Goal: Task Accomplishment & Management: Manage account settings

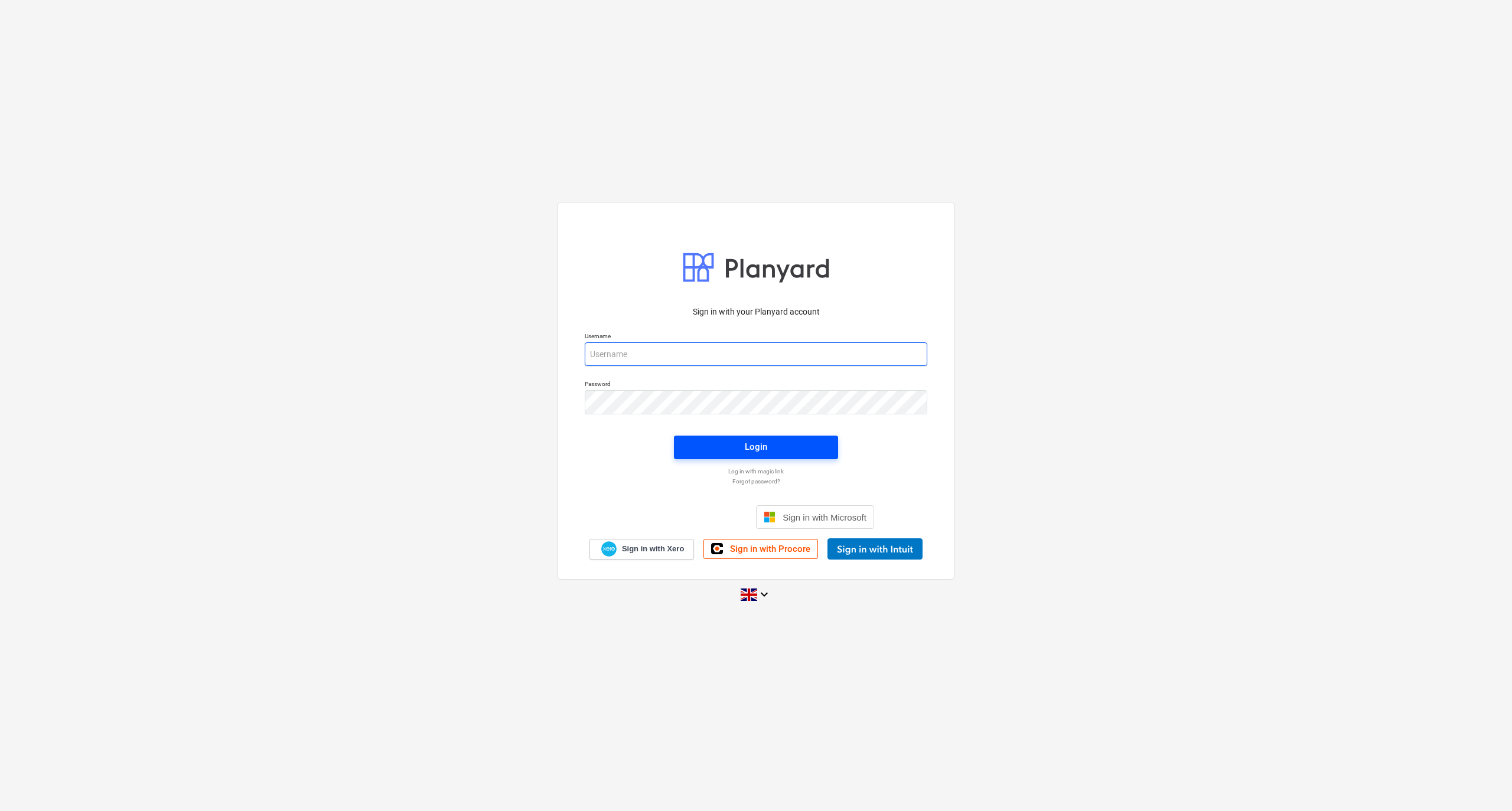
type input "[PERSON_NAME][EMAIL_ADDRESS][DOMAIN_NAME]"
click at [745, 440] on div "Login" at bounding box center [756, 446] width 22 height 15
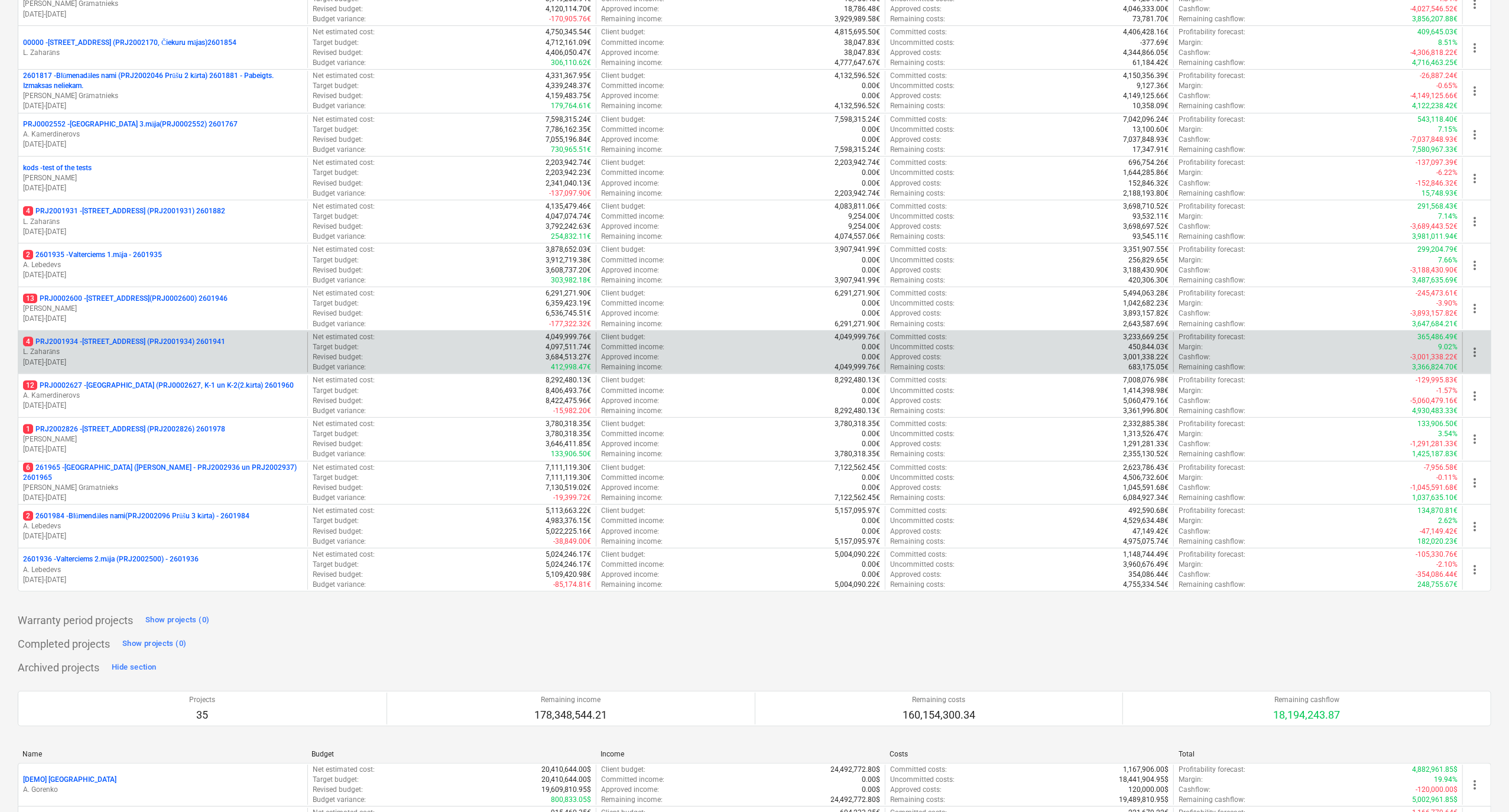
scroll to position [473, 0]
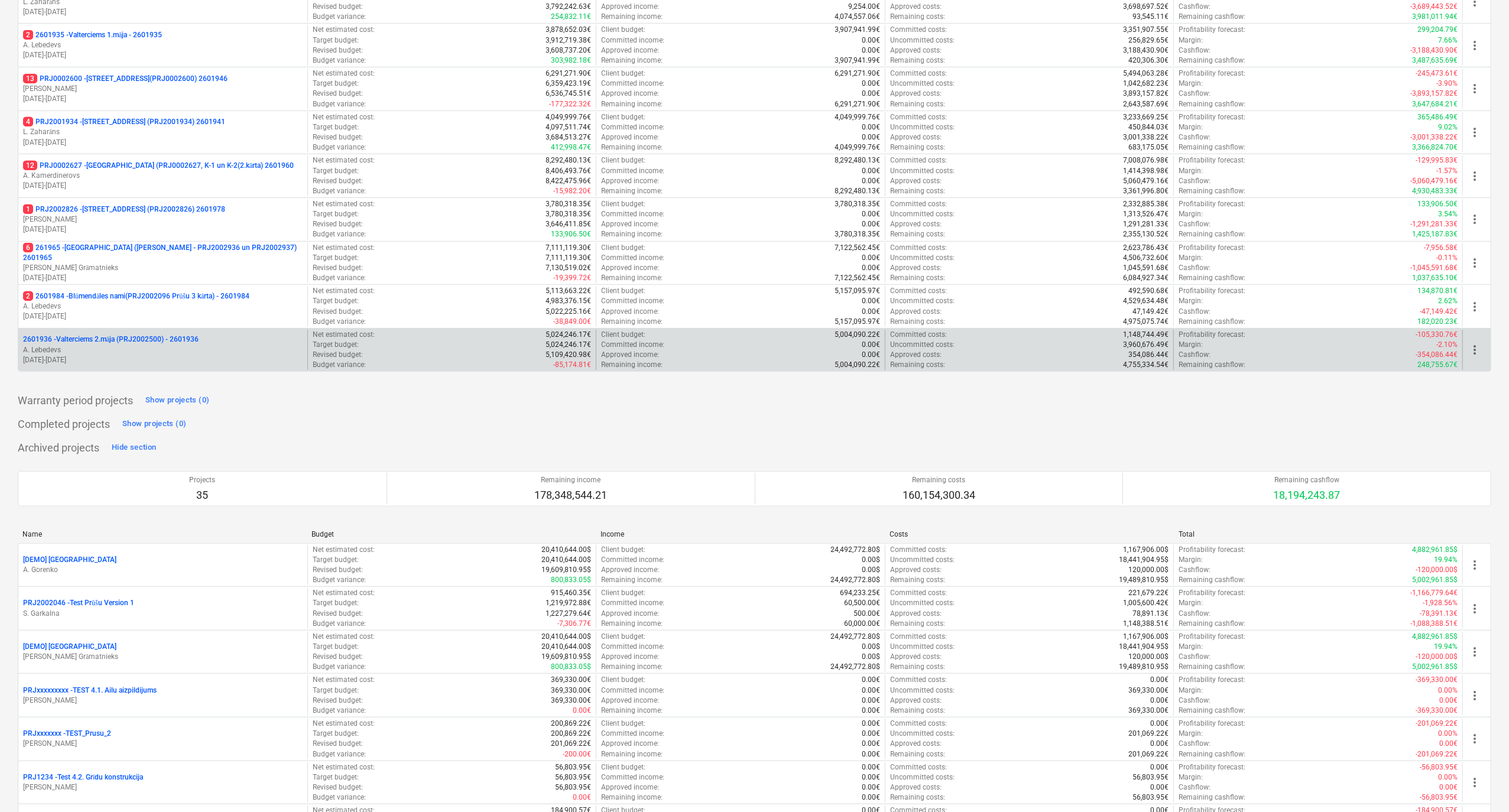
click at [183, 352] on p "A. Lebedevs" at bounding box center [163, 350] width 280 height 10
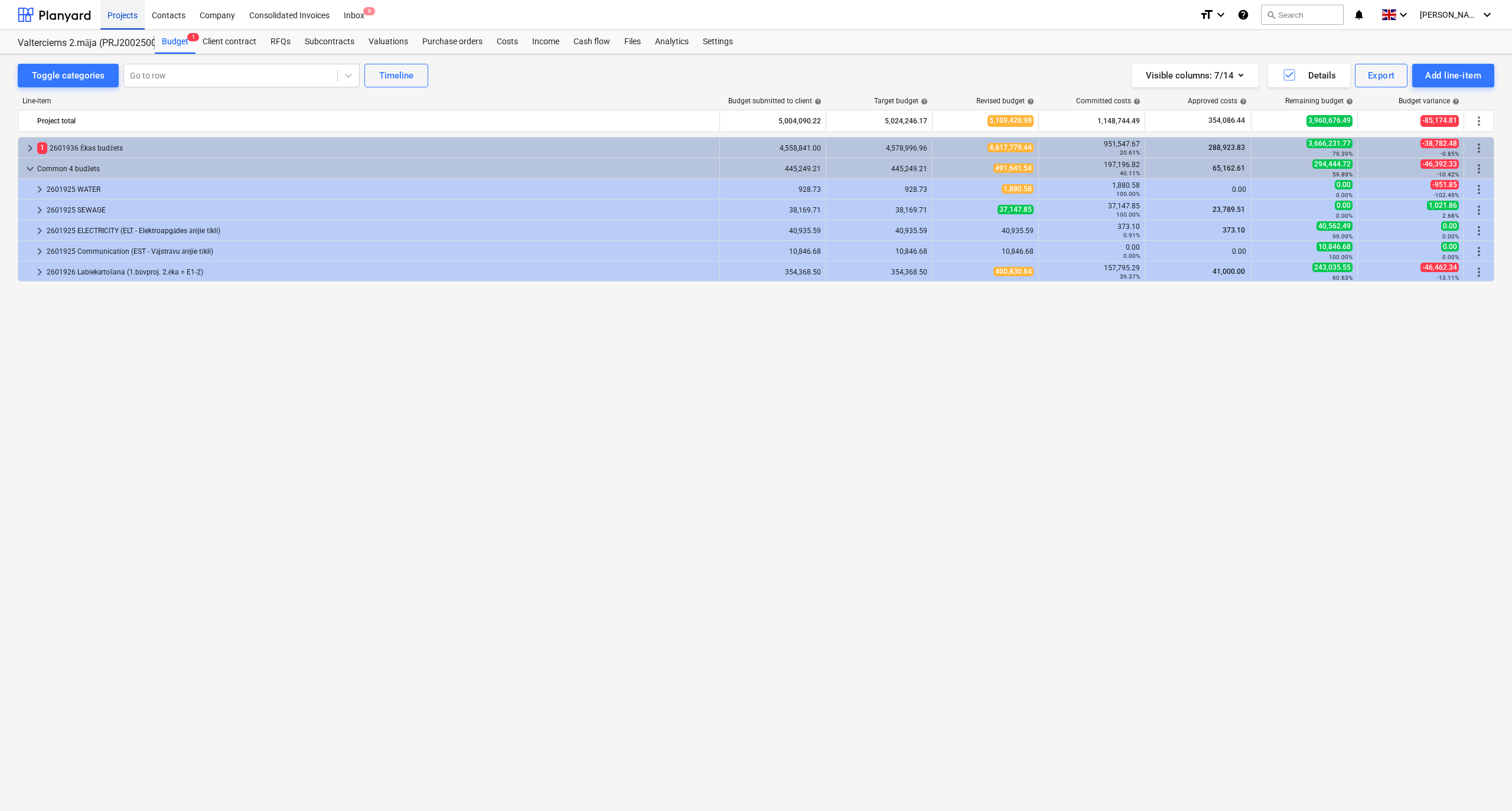
click at [118, 17] on div "Projects" at bounding box center [122, 14] width 44 height 30
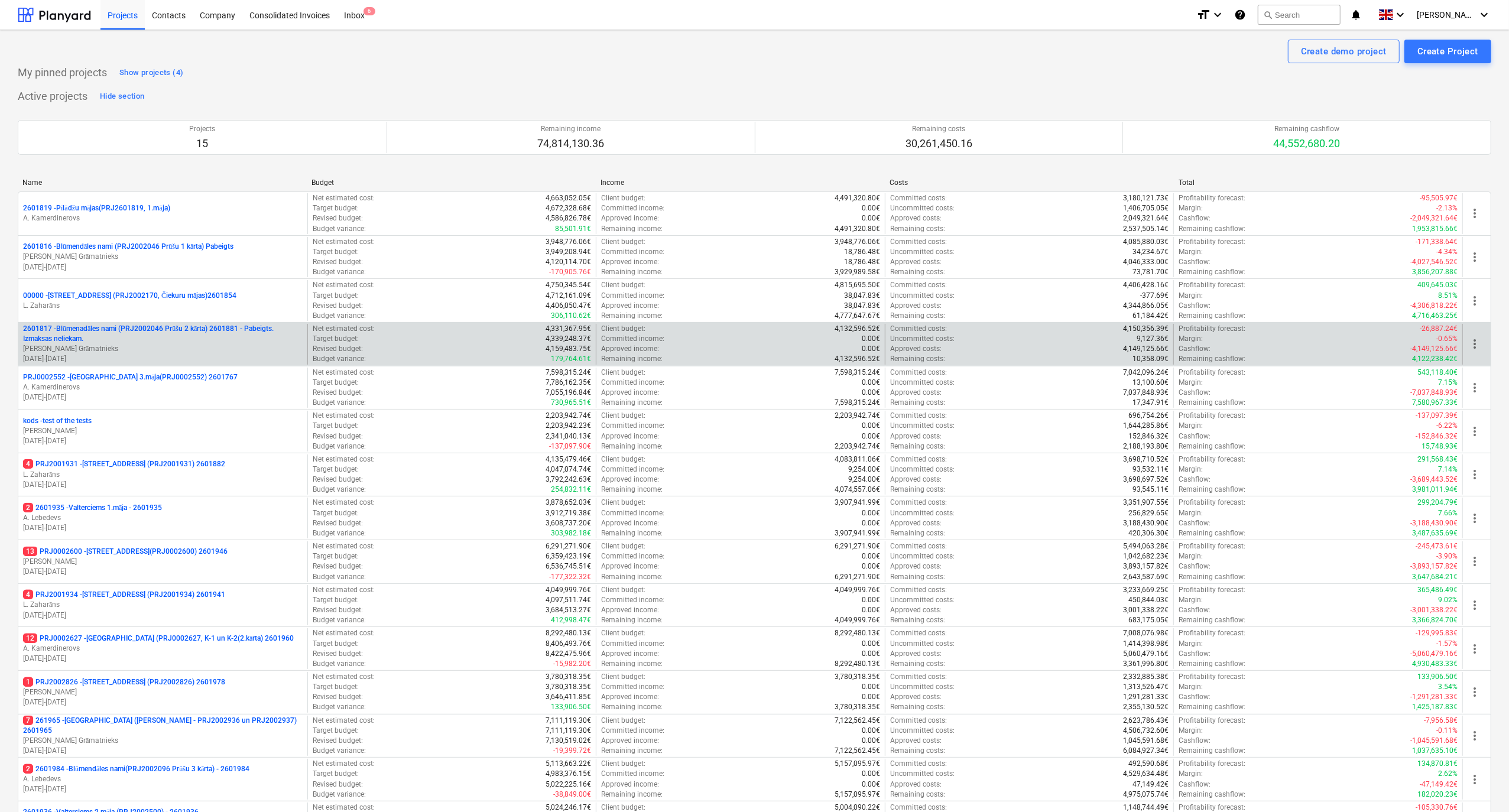
scroll to position [79, 0]
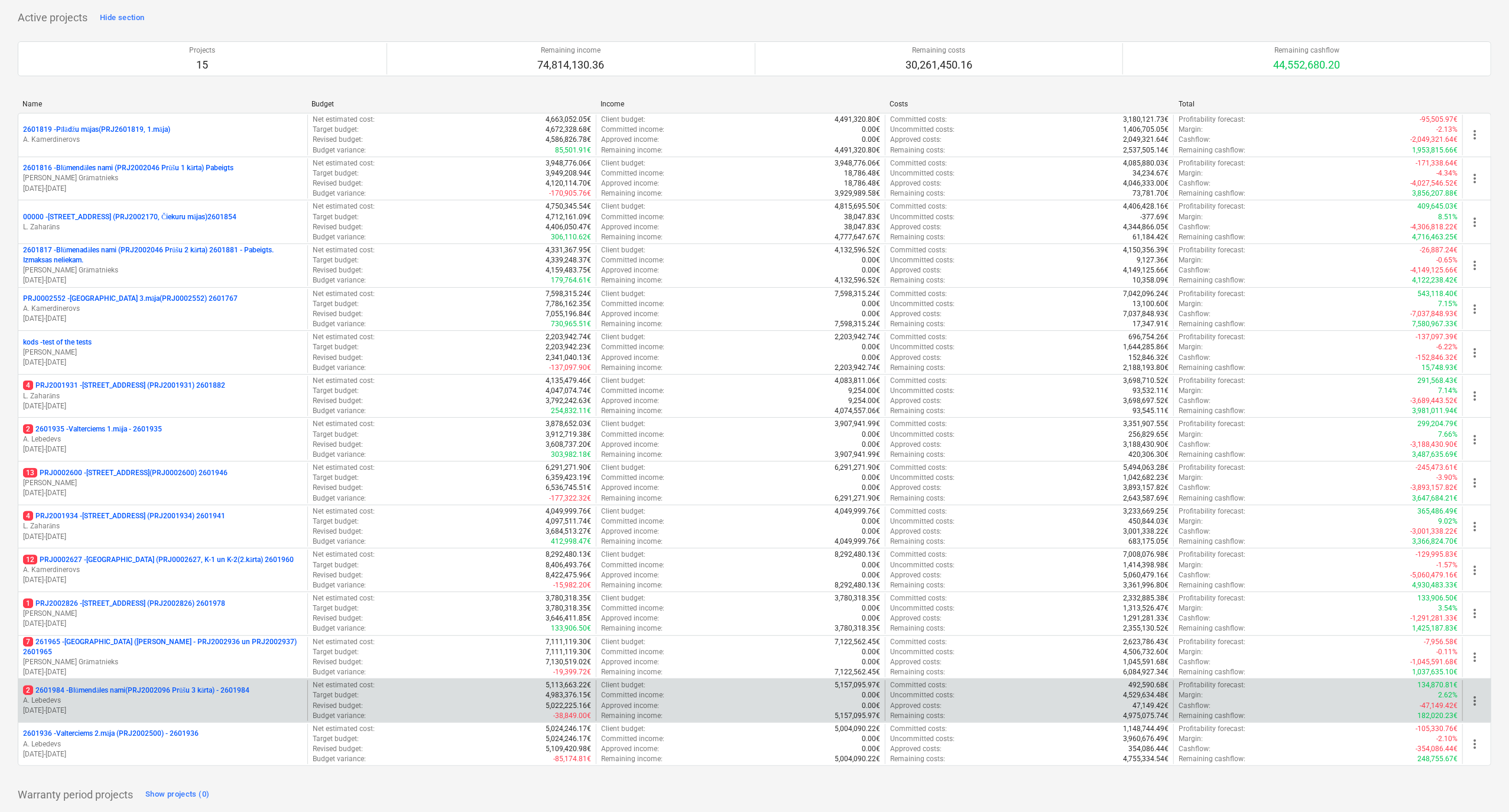
click at [85, 699] on p "A. Lebedevs" at bounding box center [163, 701] width 280 height 10
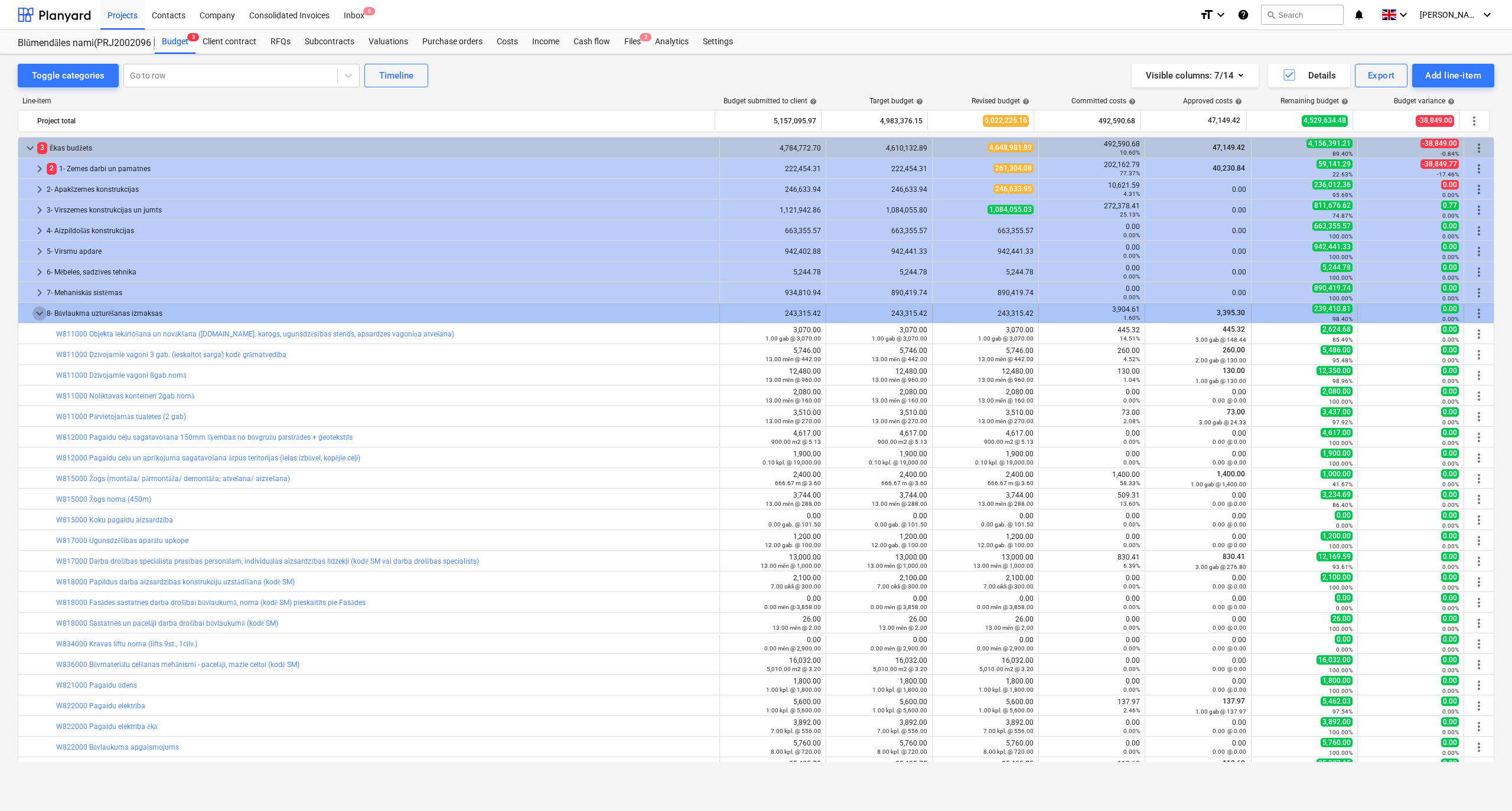
click at [41, 312] on span "keyboard_arrow_down" at bounding box center [39, 313] width 14 height 14
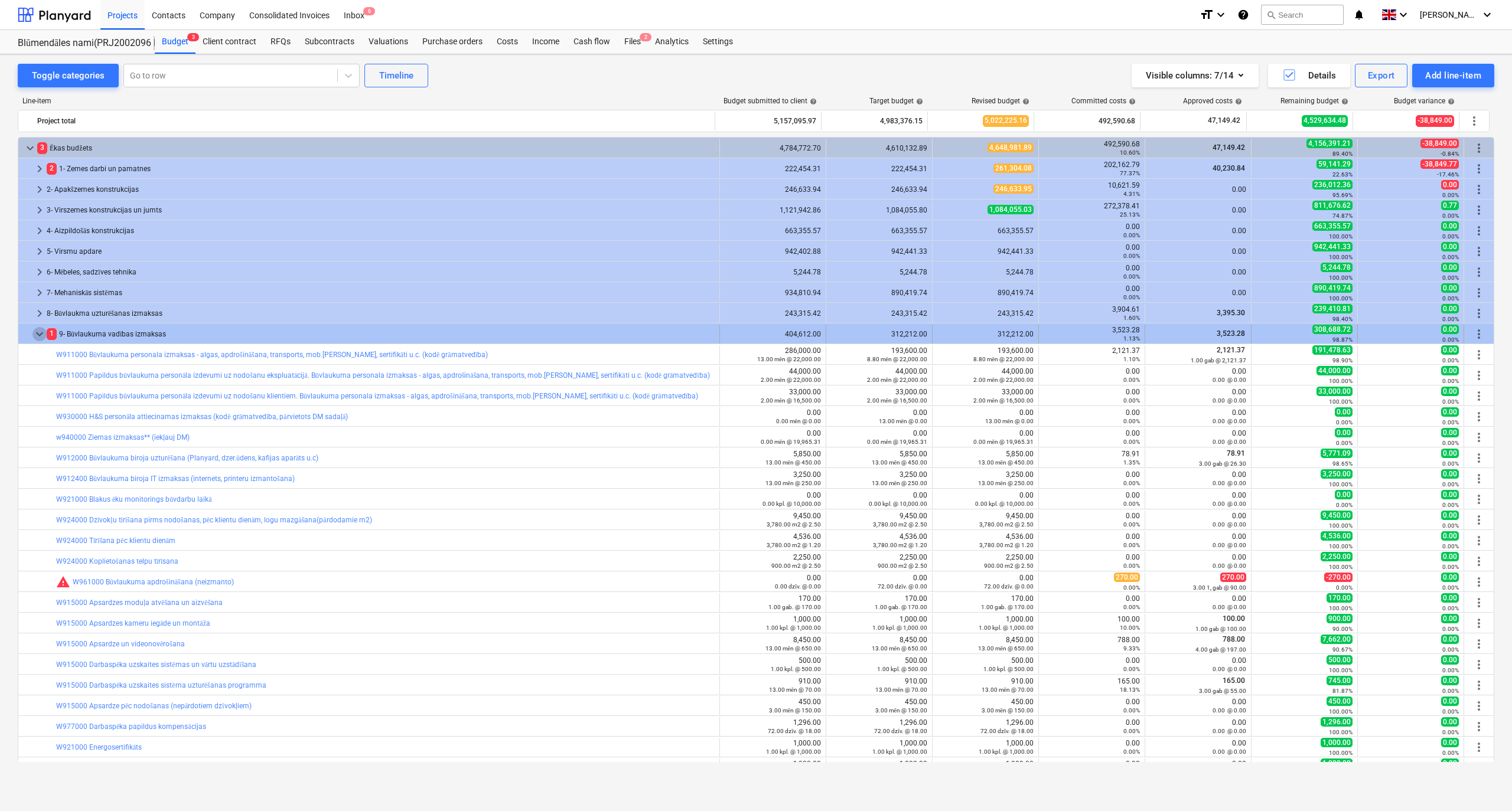
click at [37, 334] on span "keyboard_arrow_down" at bounding box center [39, 334] width 14 height 14
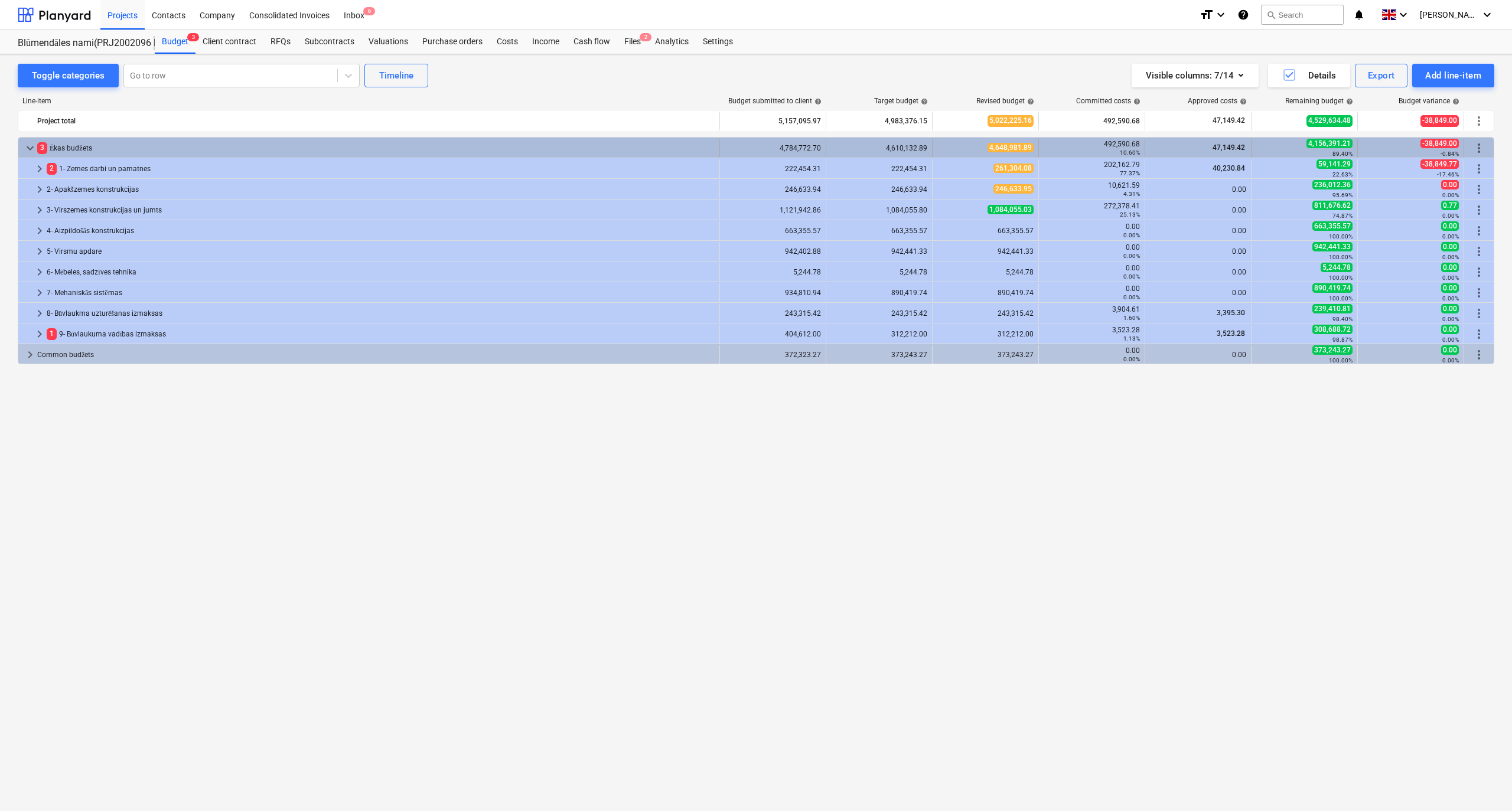
click at [31, 148] on span "keyboard_arrow_down" at bounding box center [30, 148] width 14 height 14
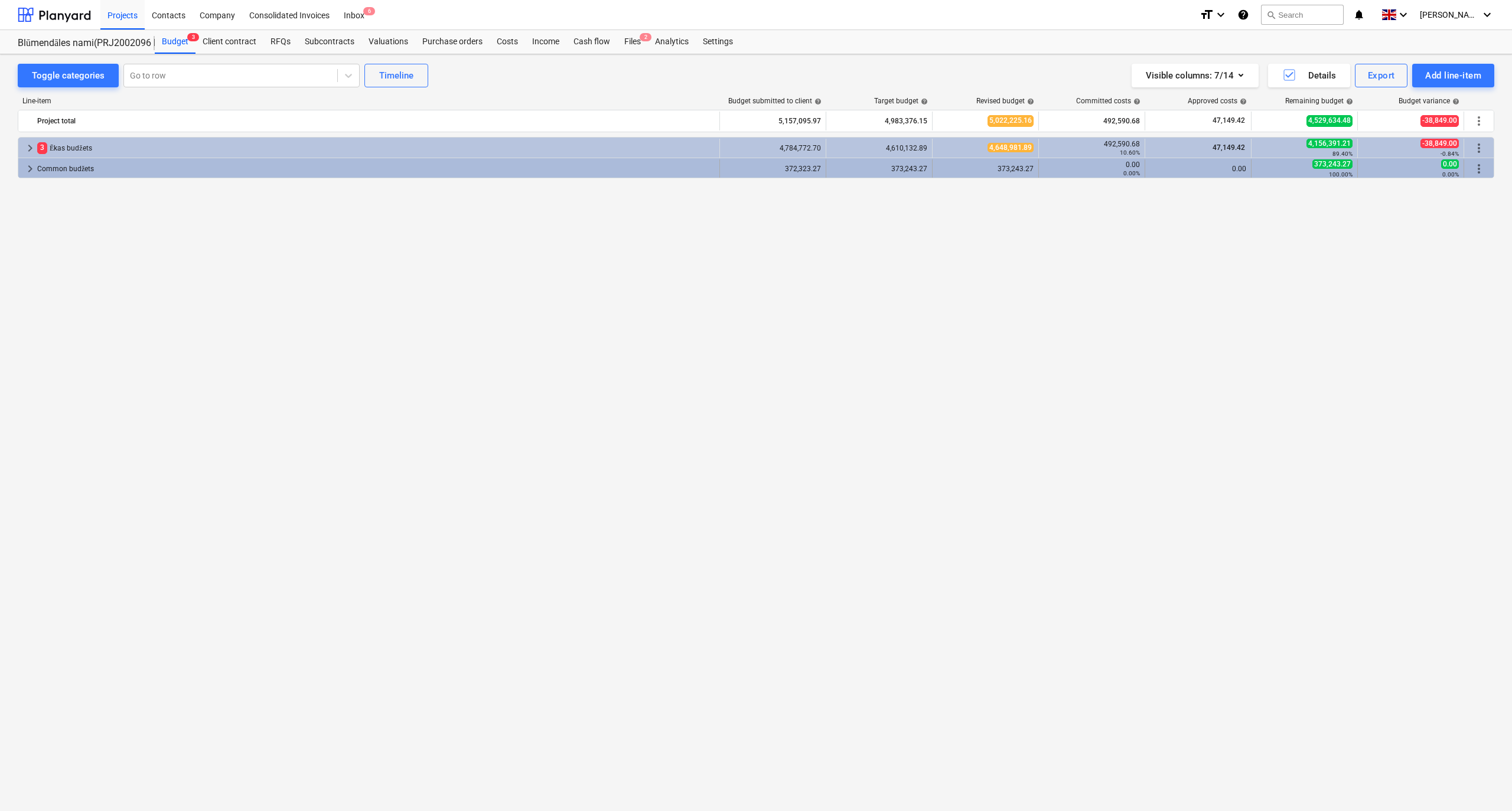
click at [27, 175] on span "keyboard_arrow_right" at bounding box center [30, 168] width 14 height 14
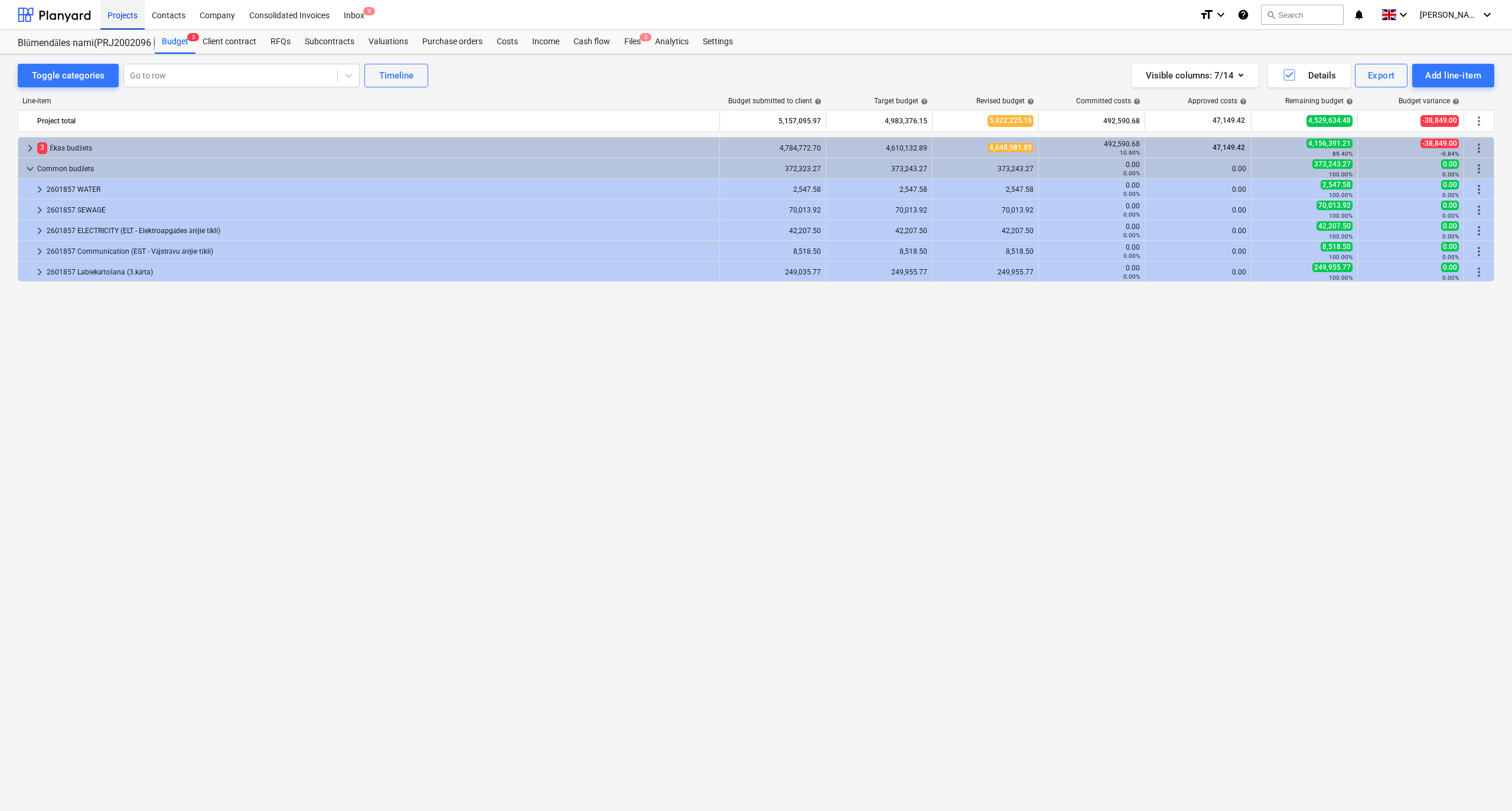
click at [125, 10] on div "Projects" at bounding box center [122, 14] width 44 height 30
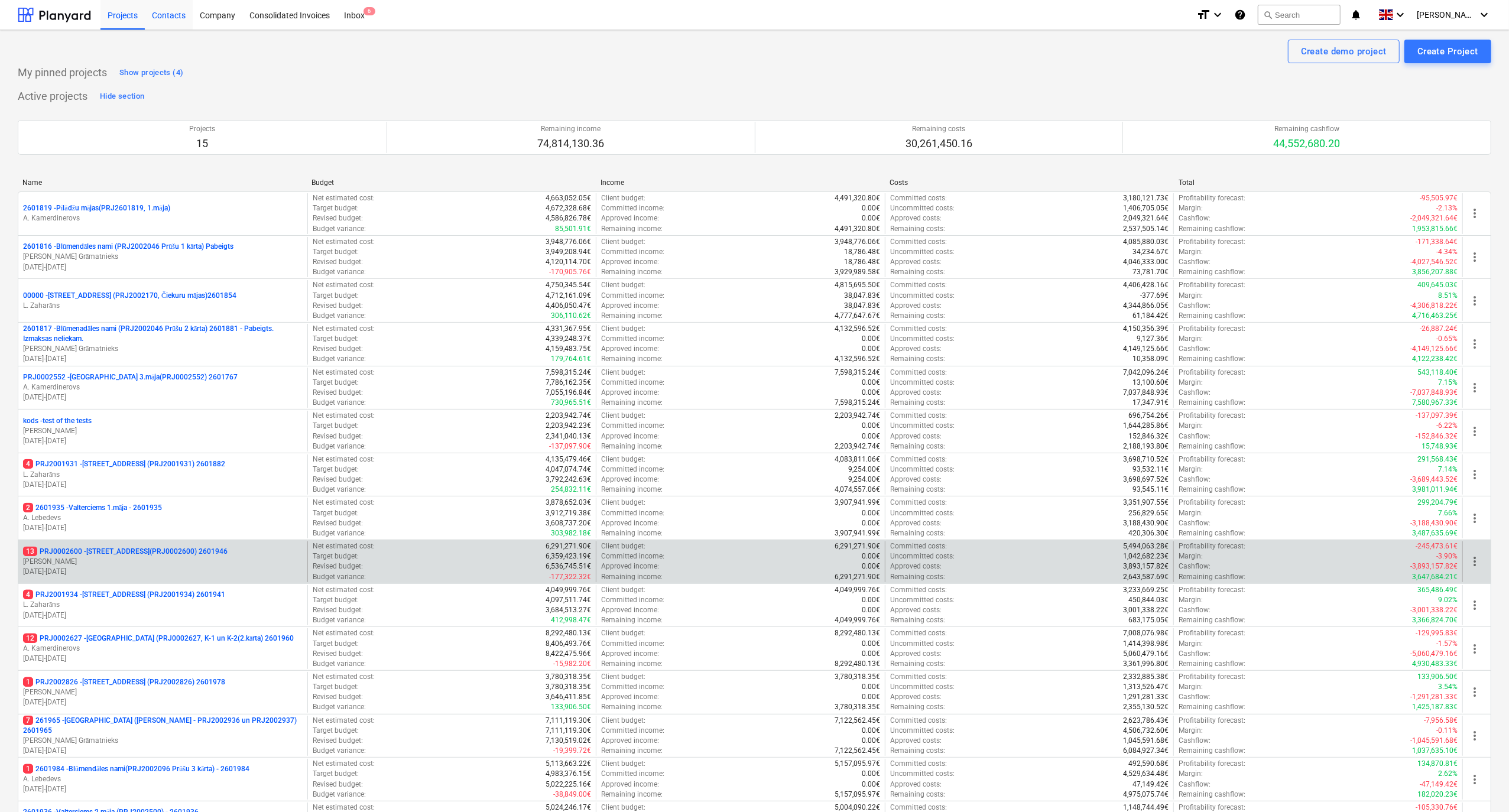
click at [174, 12] on div "Contacts" at bounding box center [169, 14] width 48 height 30
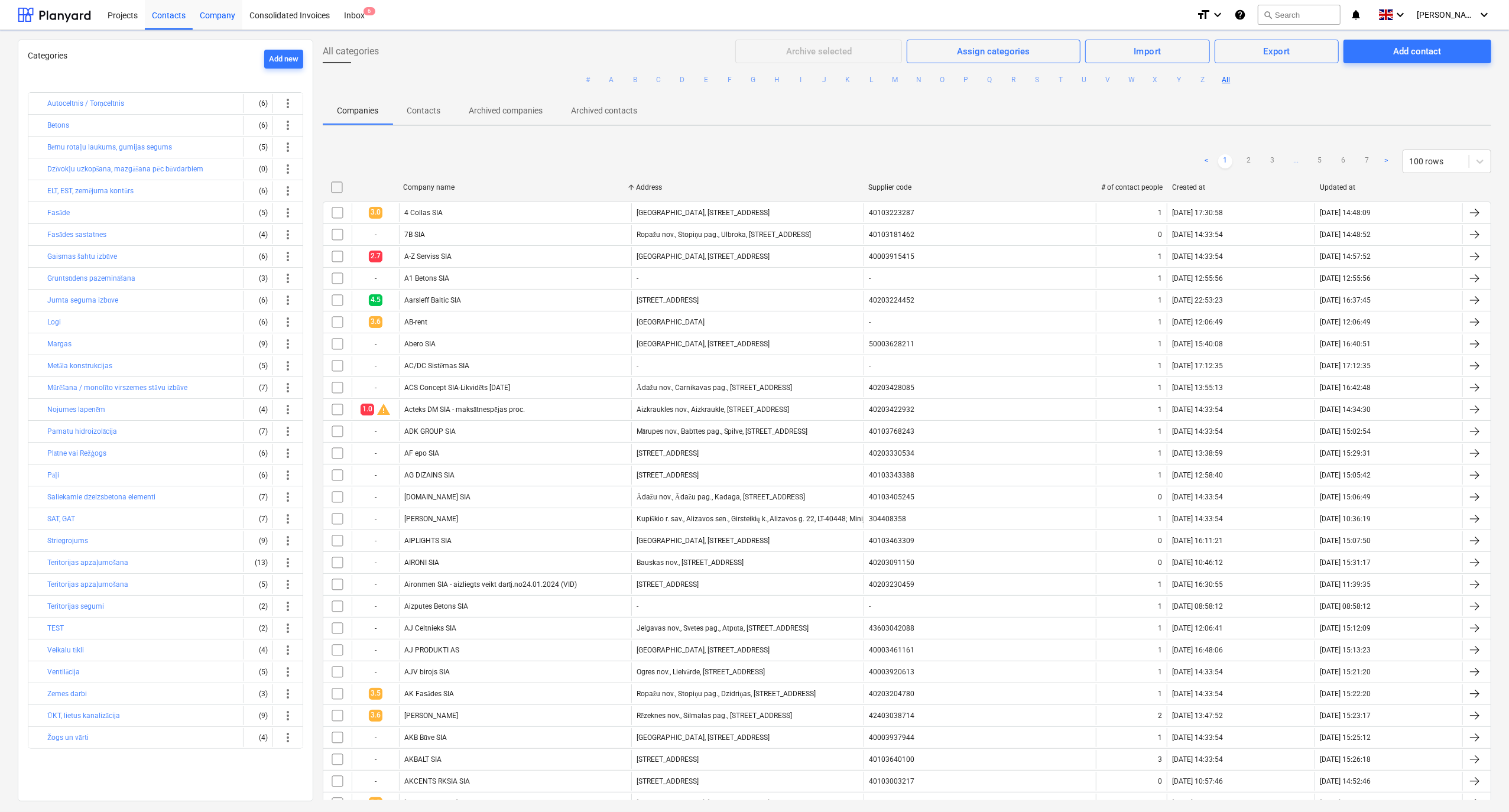
click at [226, 15] on div "Company" at bounding box center [217, 14] width 50 height 30
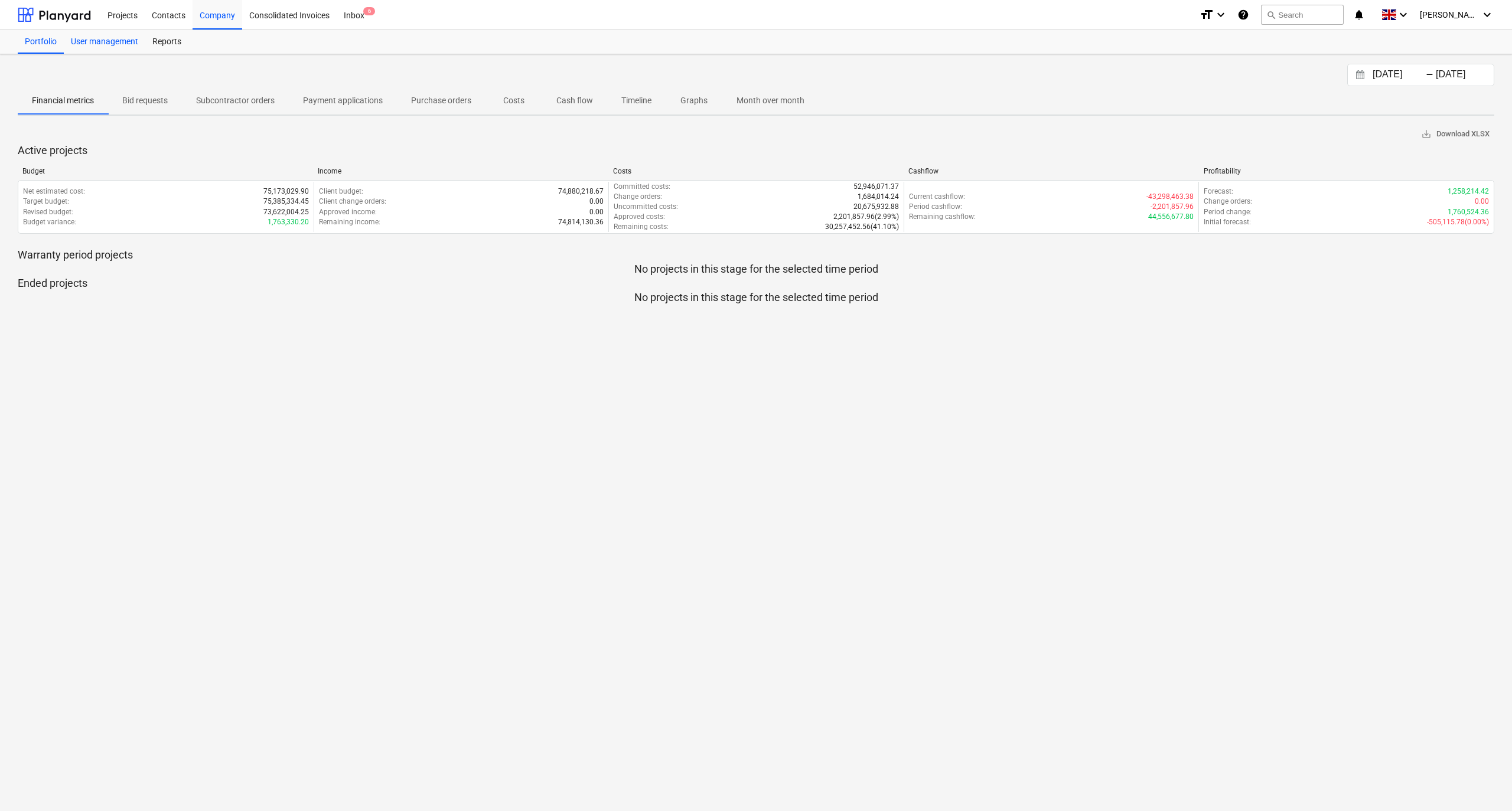
click at [90, 41] on div "User management" at bounding box center [105, 42] width 81 height 23
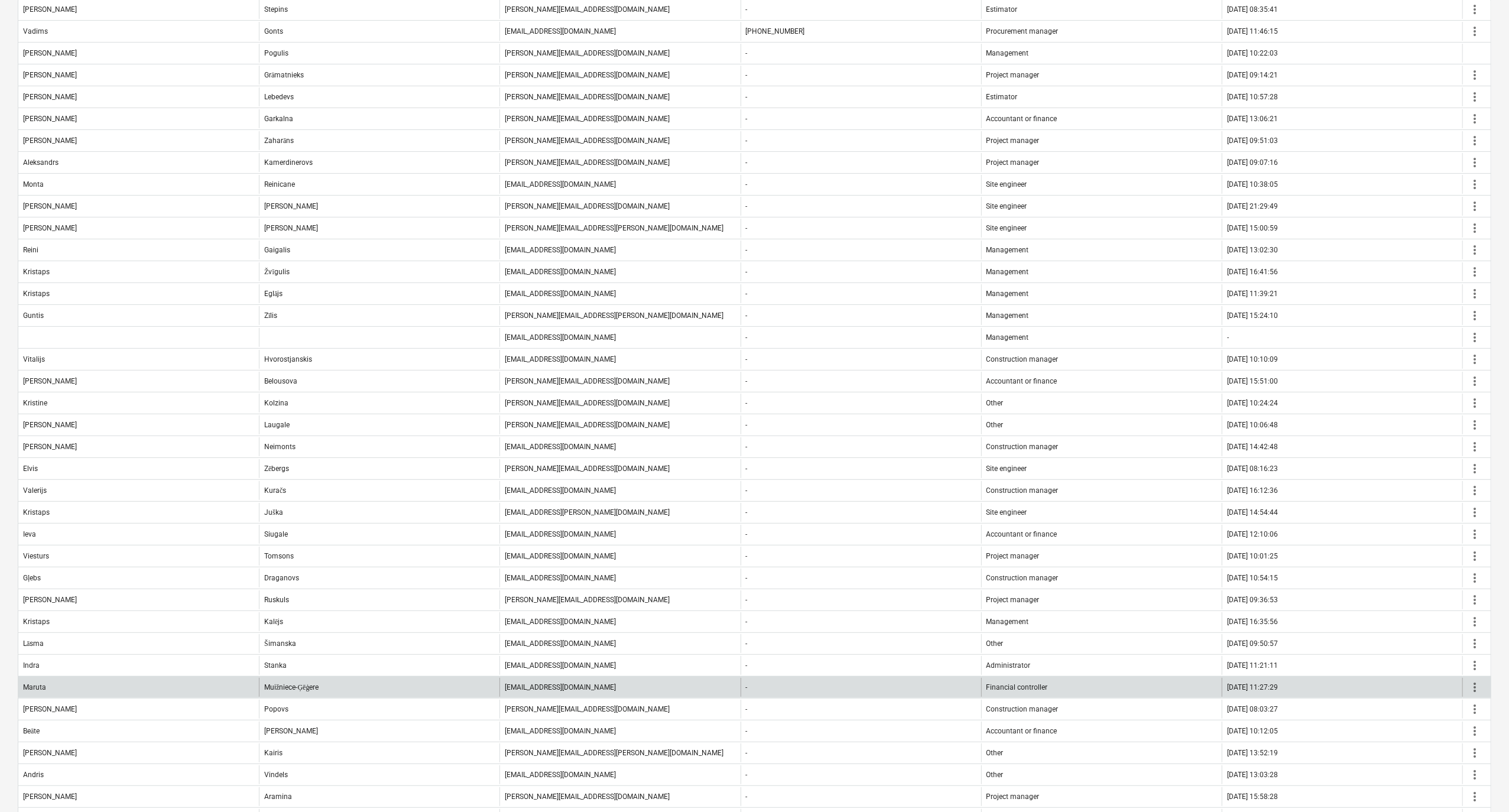
scroll to position [347, 0]
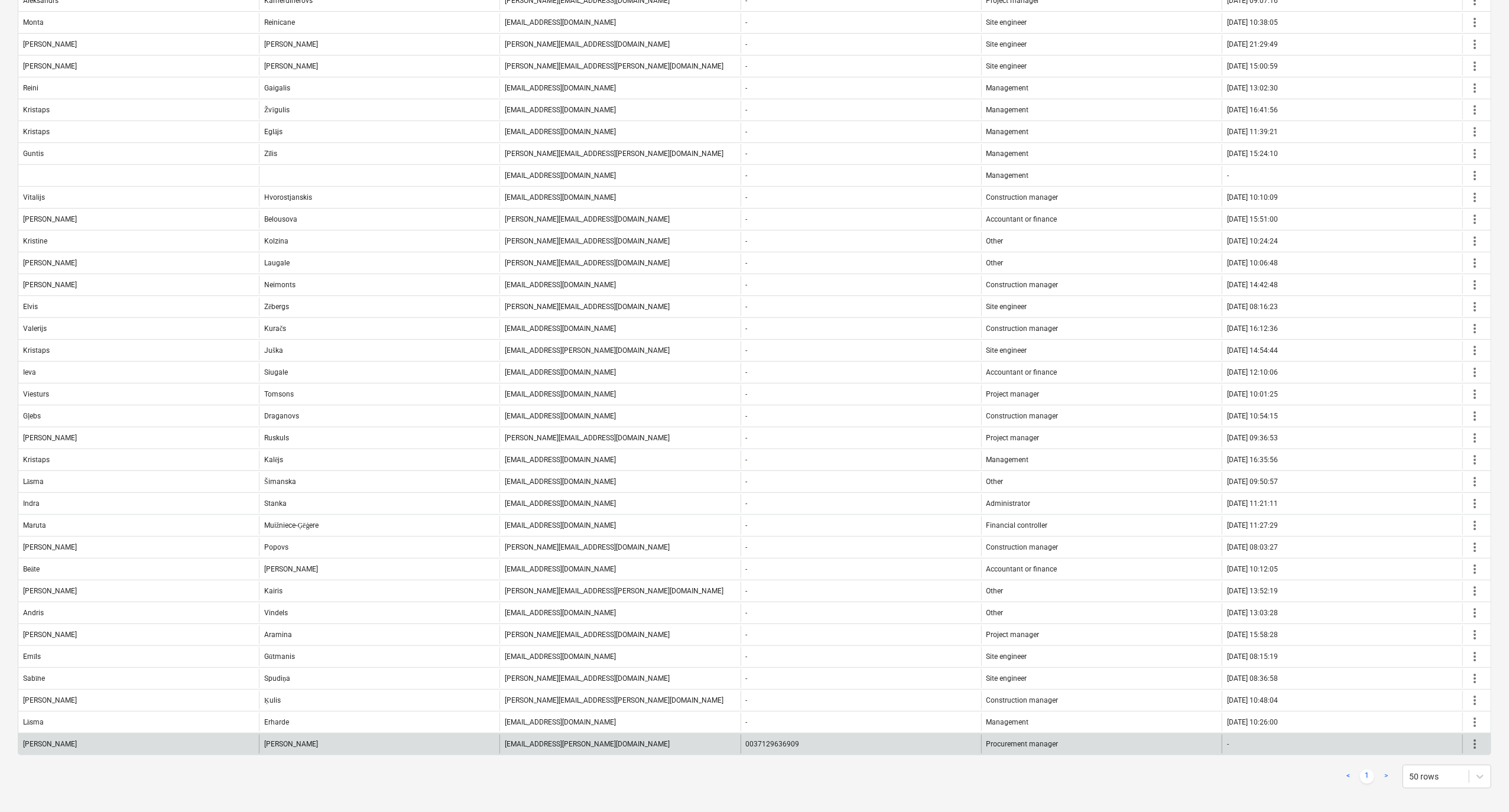
click at [1475, 741] on span "more_vert" at bounding box center [1475, 744] width 14 height 14
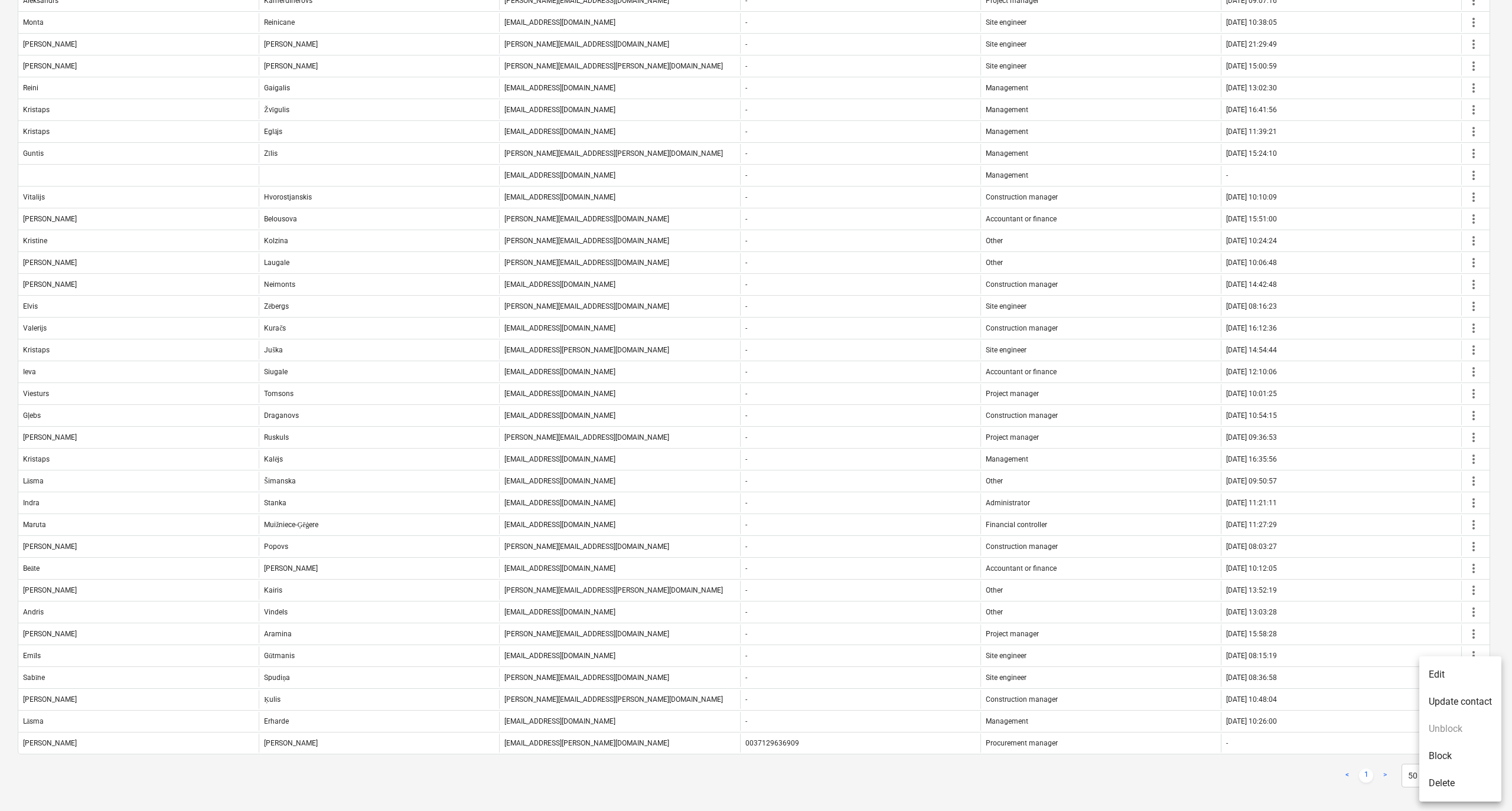
click at [1446, 678] on li "Edit" at bounding box center [1460, 675] width 82 height 27
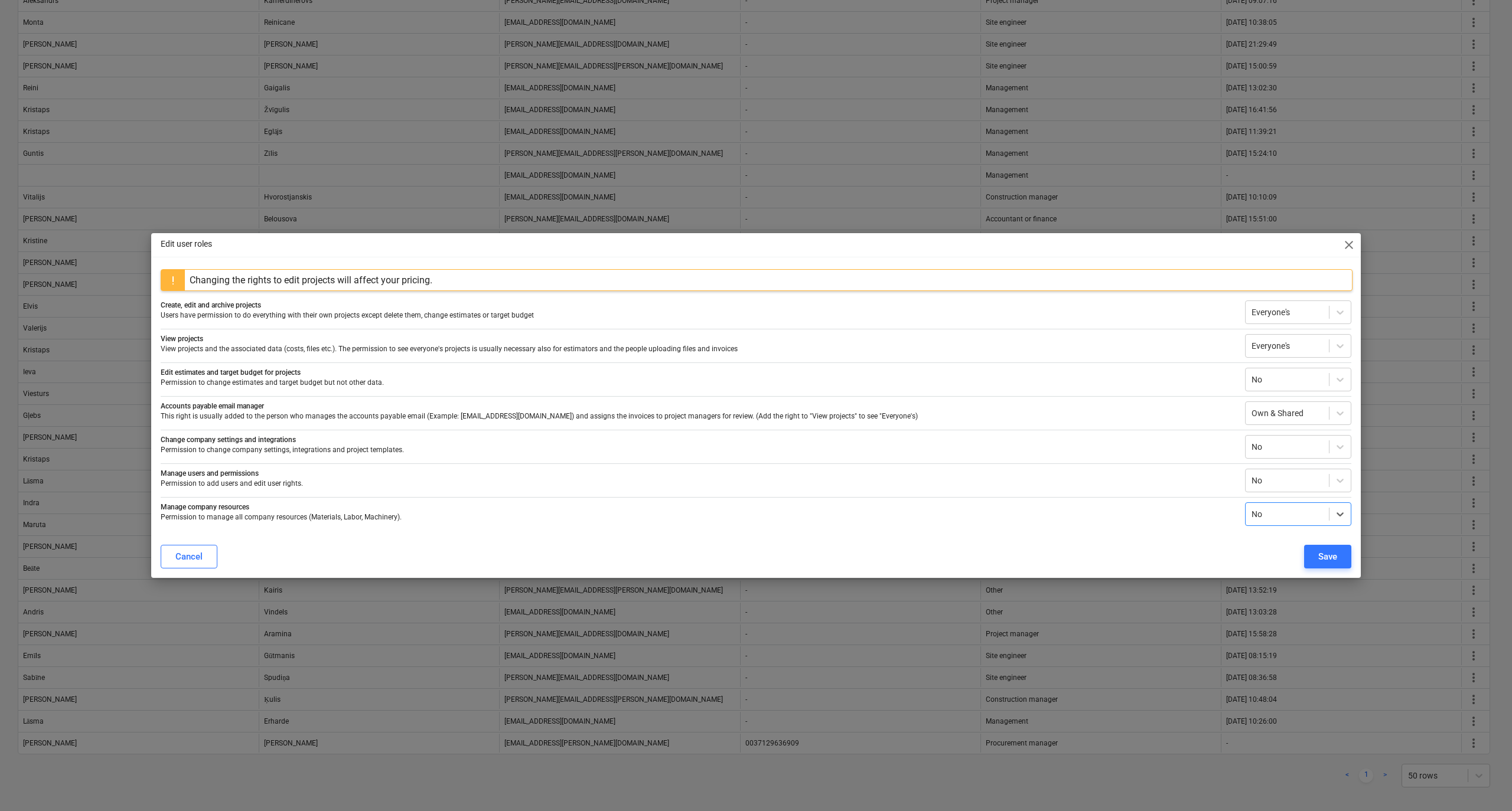
click at [1206, 757] on div "Edit user roles close Changing the rights to edit projects will affect your pri…" at bounding box center [756, 405] width 1512 height 811
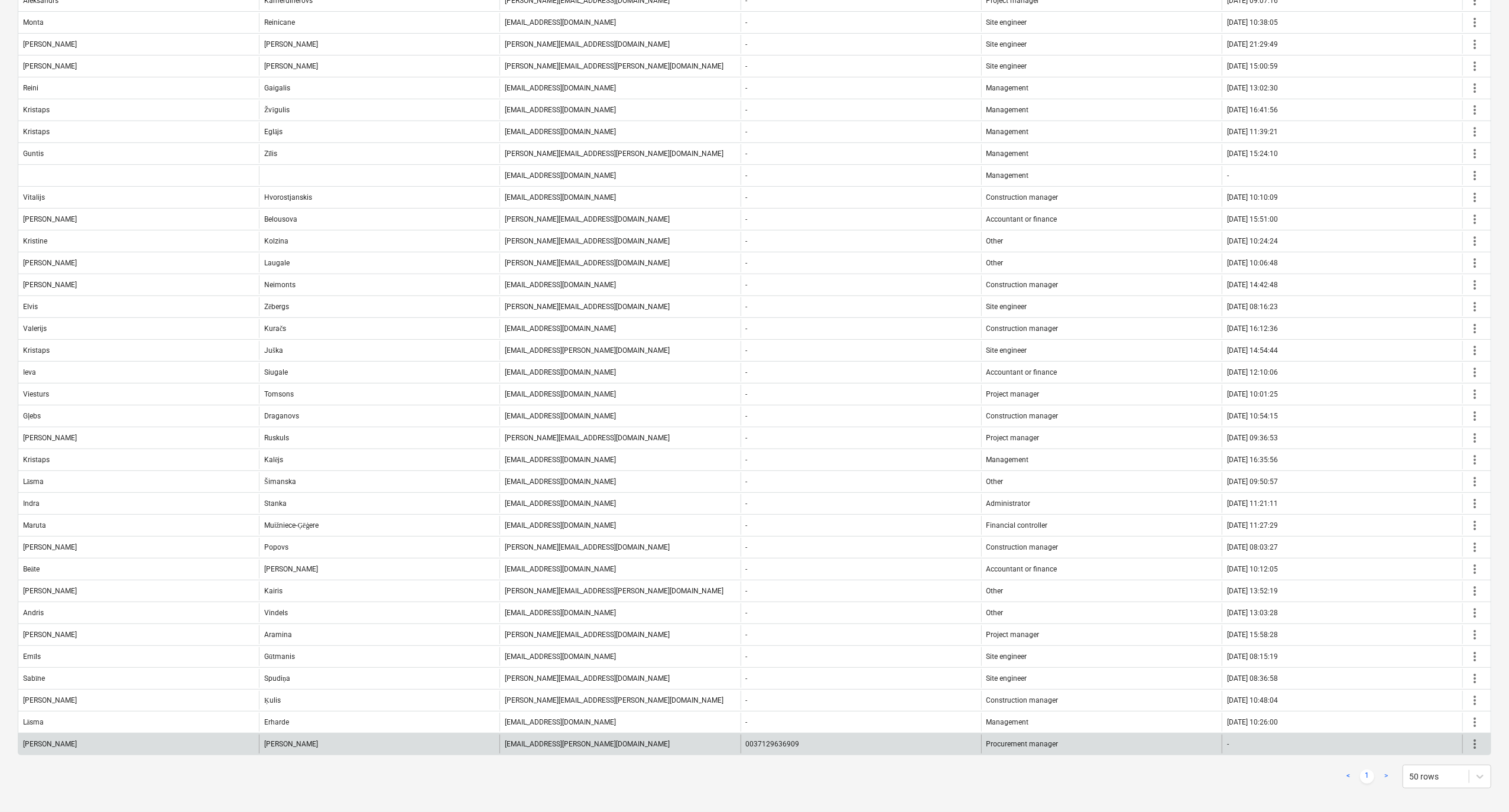
click at [1478, 742] on span "more_vert" at bounding box center [1475, 744] width 14 height 14
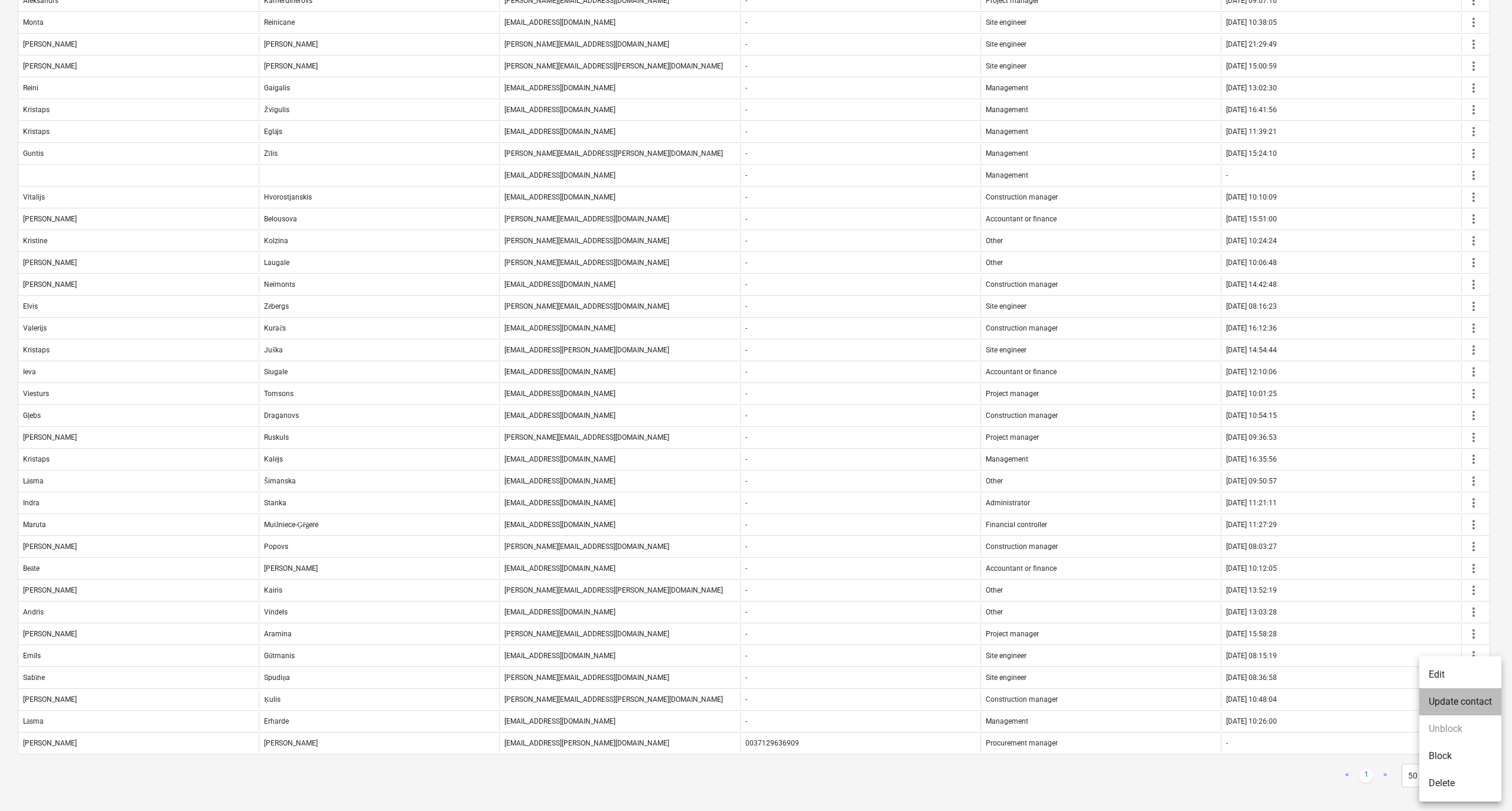
click at [1461, 695] on li "Update contact" at bounding box center [1460, 702] width 82 height 27
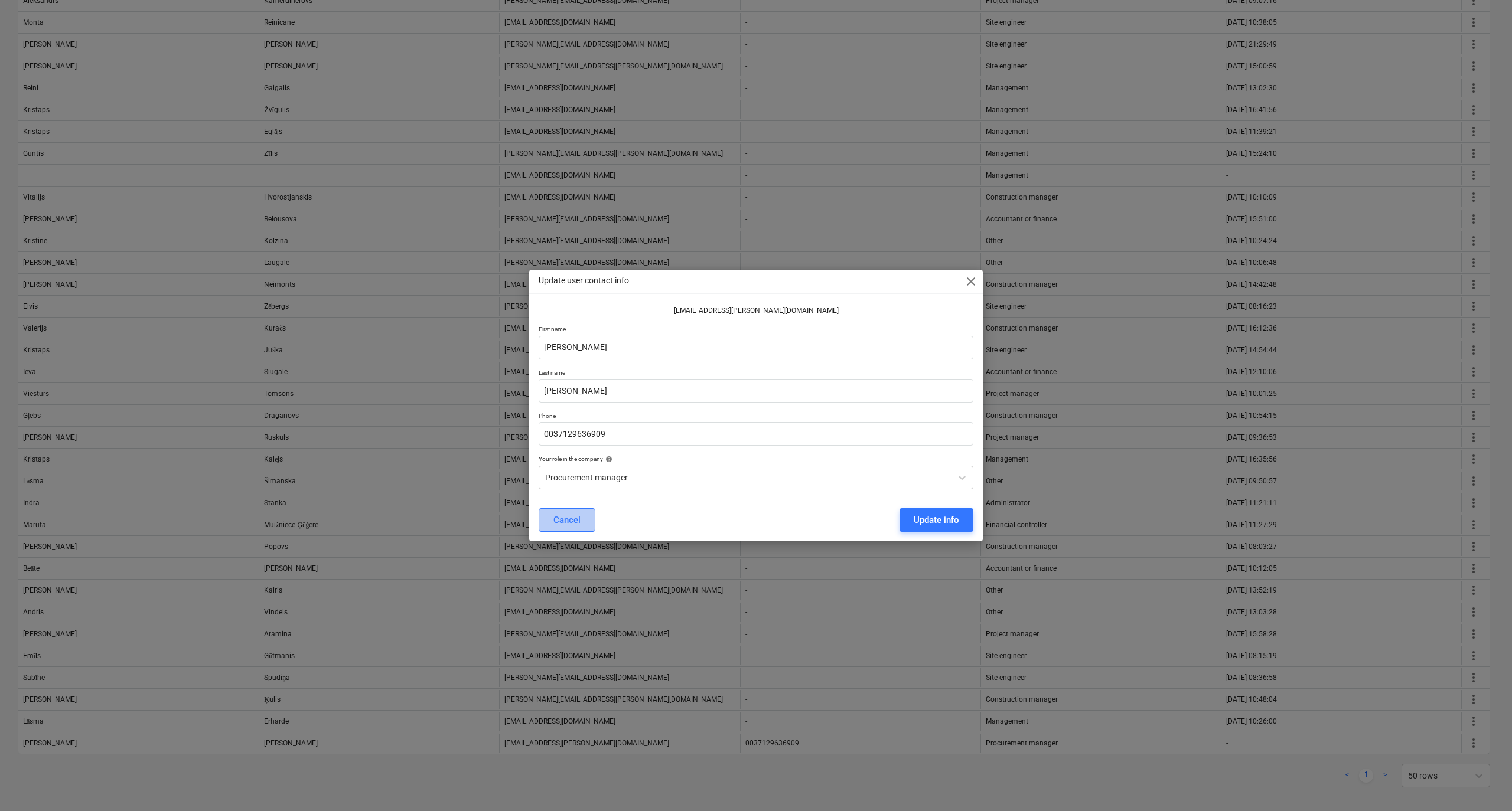
click at [565, 516] on div "Cancel" at bounding box center [567, 520] width 27 height 15
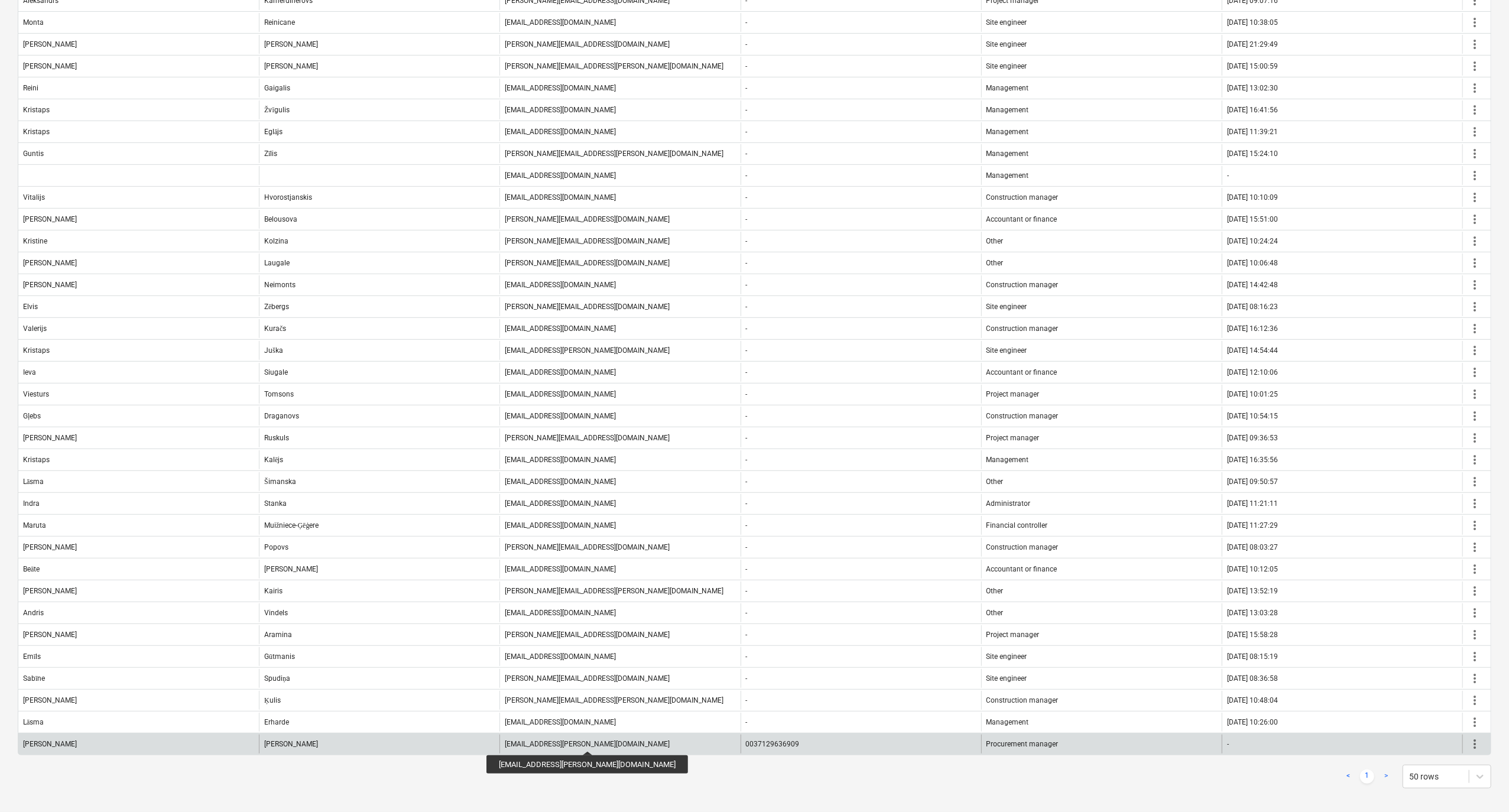
click at [546, 741] on div "[EMAIL_ADDRESS][PERSON_NAME][DOMAIN_NAME]" at bounding box center [587, 744] width 165 height 8
click at [1475, 742] on span "more_vert" at bounding box center [1475, 744] width 14 height 14
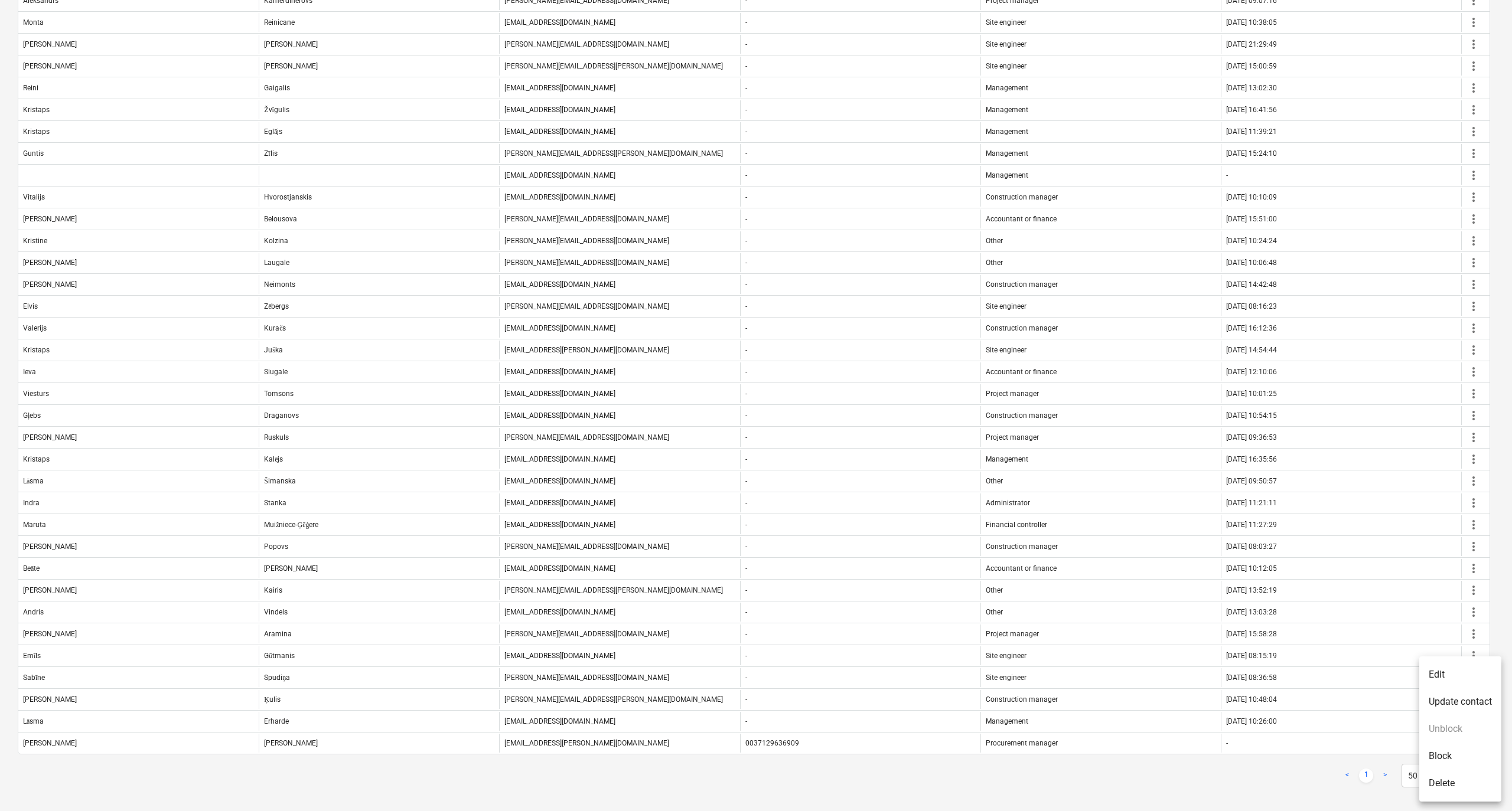
click at [1439, 779] on li "Delete" at bounding box center [1460, 783] width 82 height 27
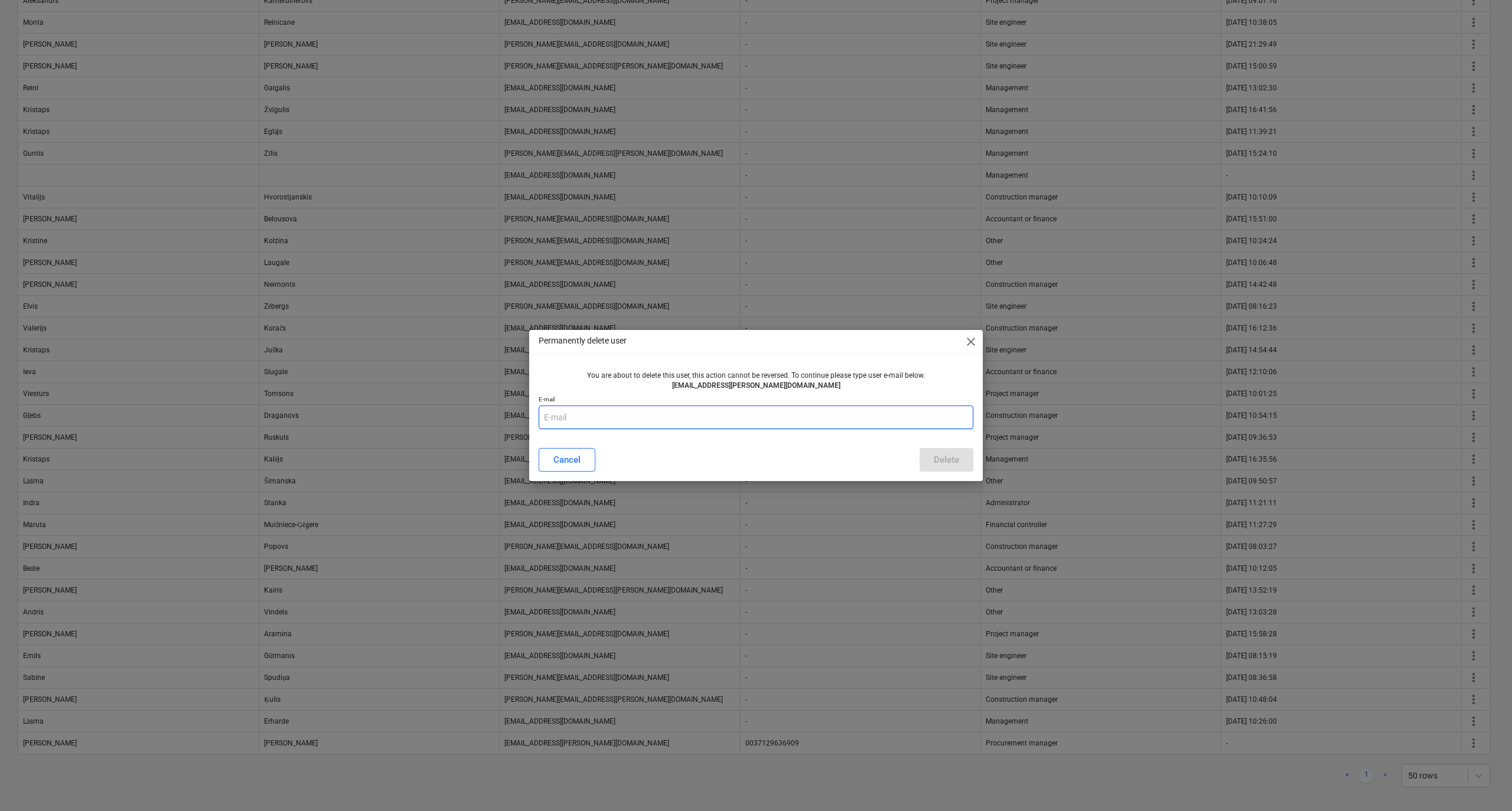
click at [560, 416] on input "text" at bounding box center [756, 417] width 435 height 23
type input "[EMAIL_ADDRESS][PERSON_NAME][DOMAIN_NAME]"
click at [941, 454] on div "Delete" at bounding box center [946, 459] width 25 height 15
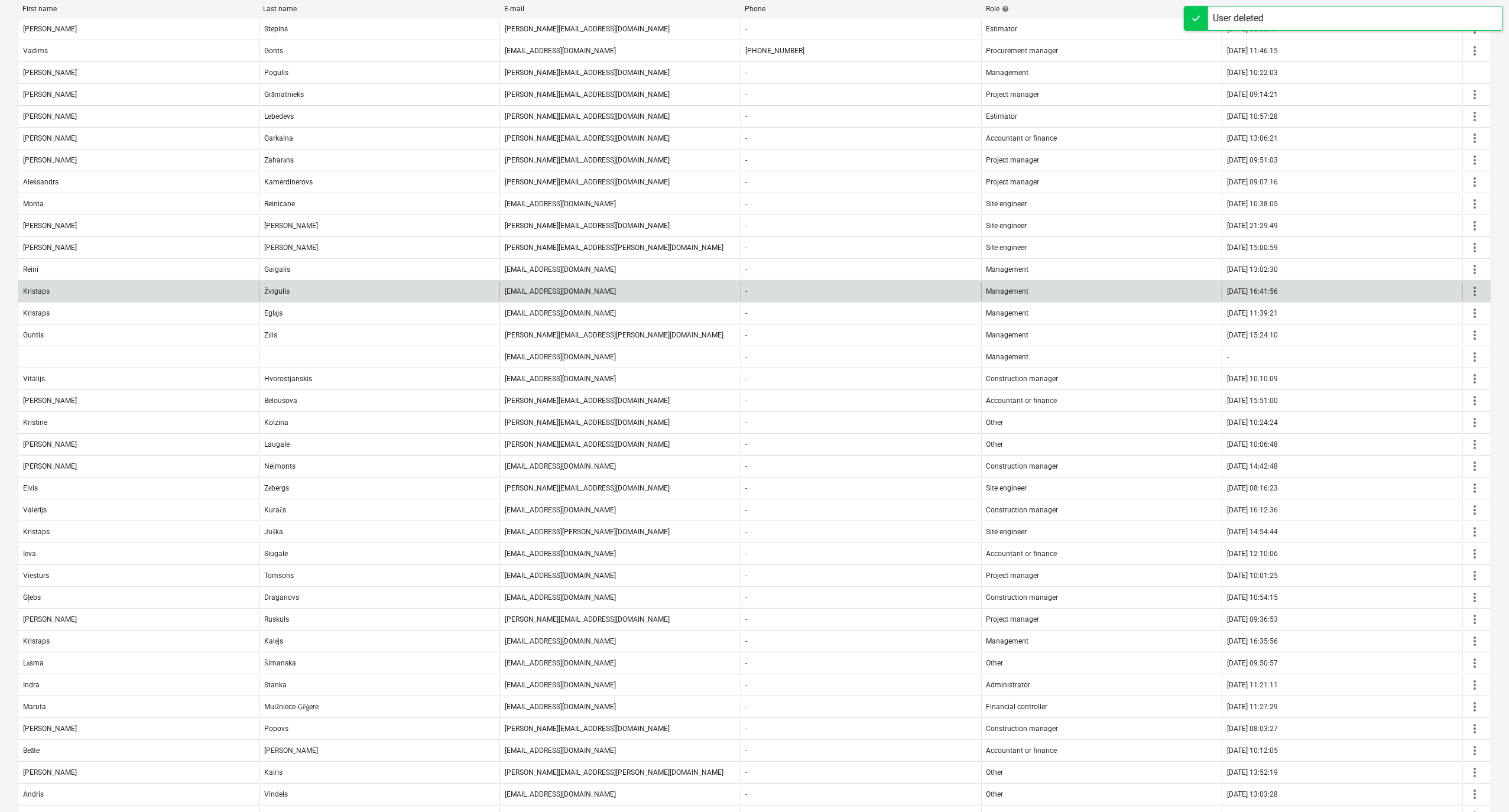
scroll to position [0, 0]
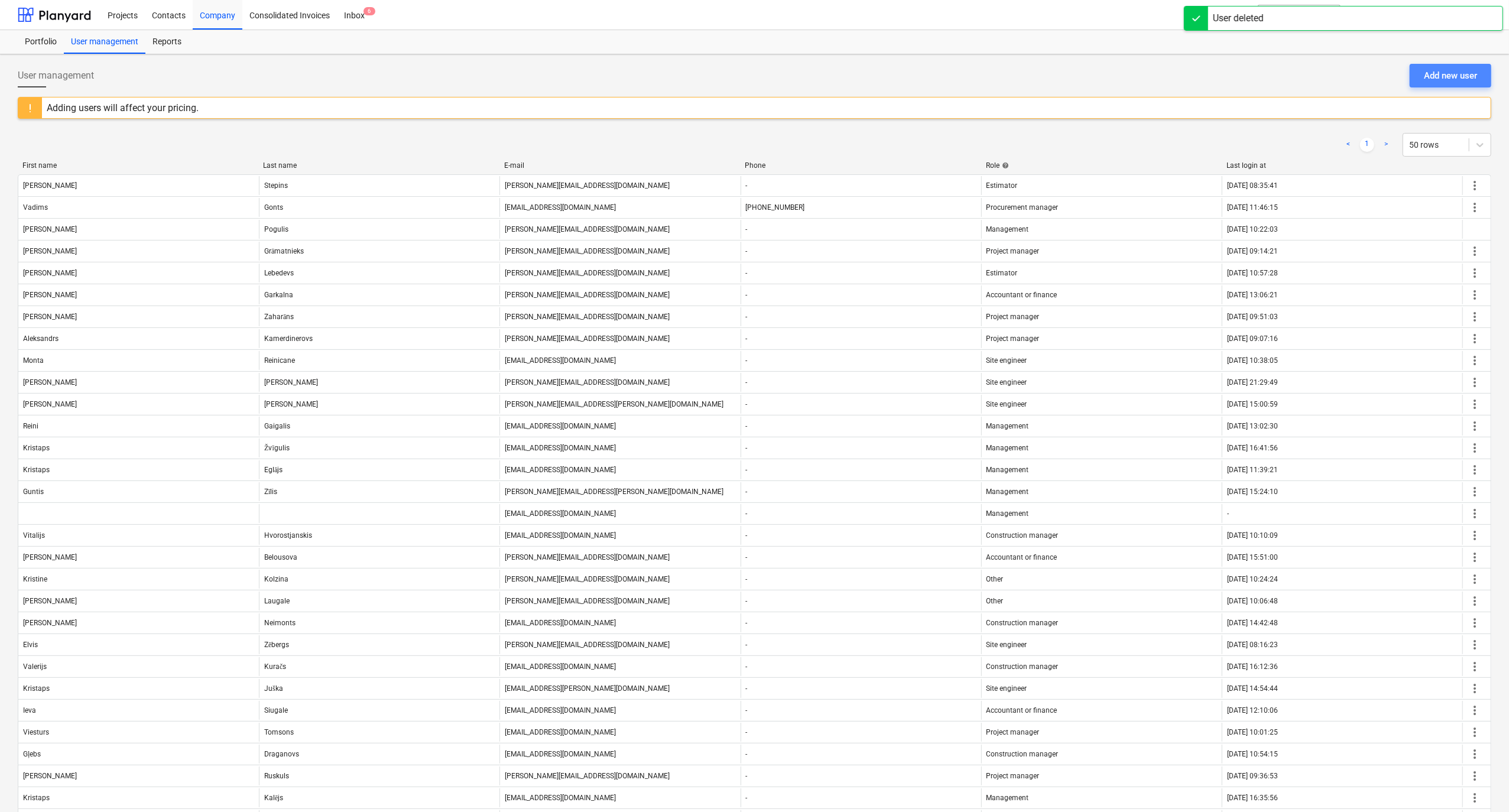
click at [1457, 76] on div "Add new user" at bounding box center [1451, 75] width 53 height 15
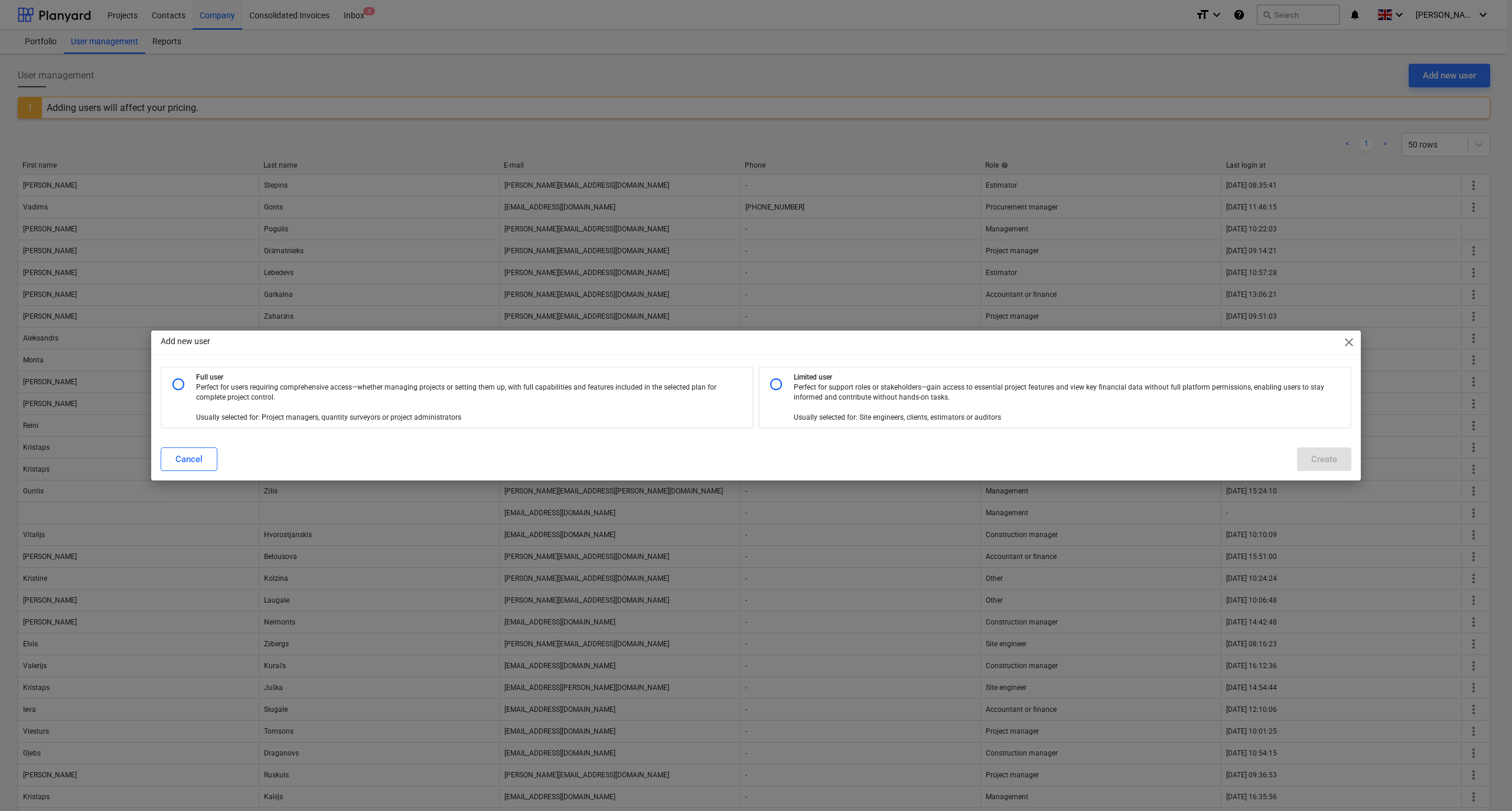
click at [773, 383] on input "radio" at bounding box center [776, 384] width 23 height 23
radio input "true"
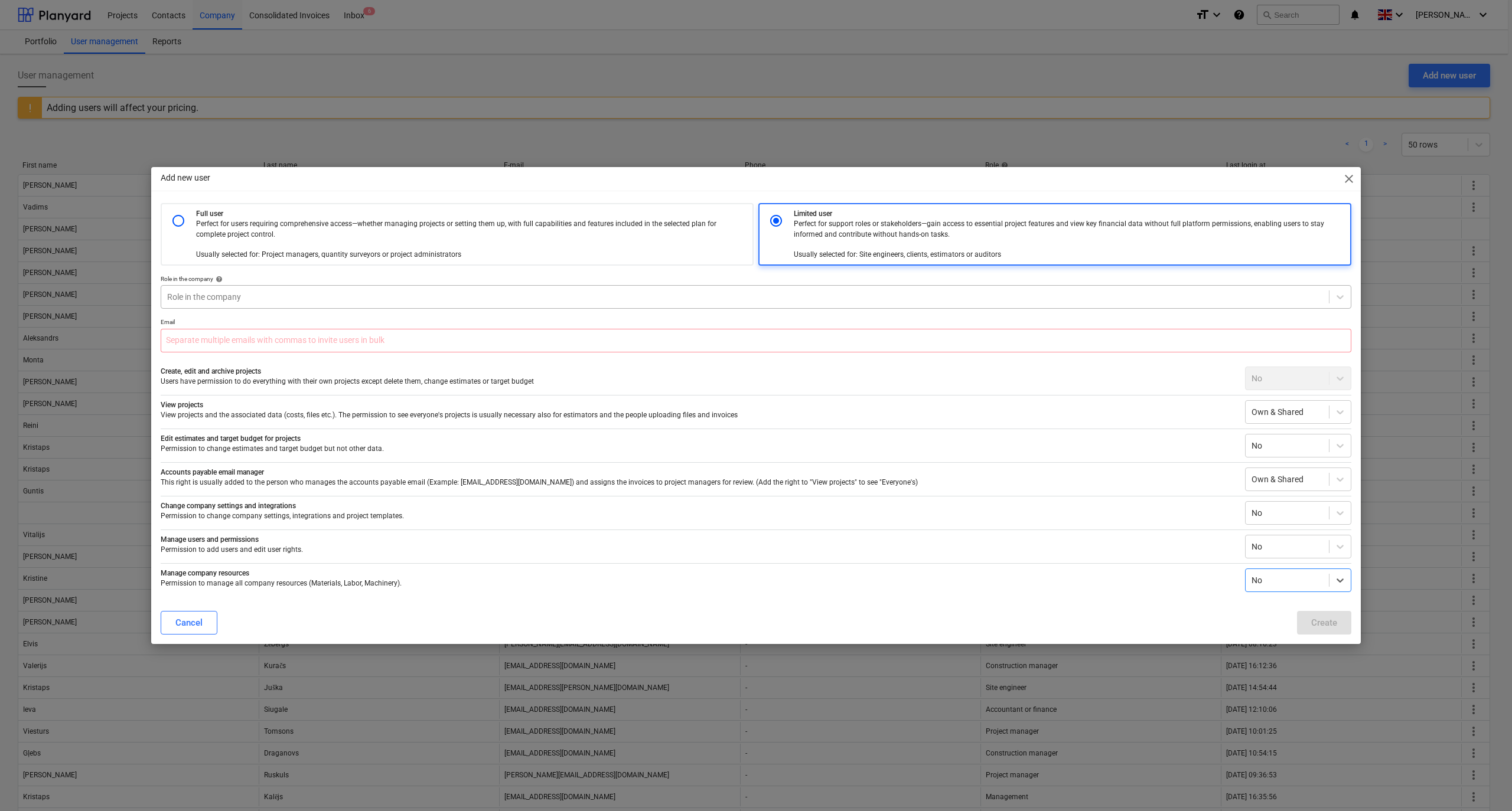
click at [211, 287] on div "Role in the company" at bounding box center [756, 297] width 1191 height 23
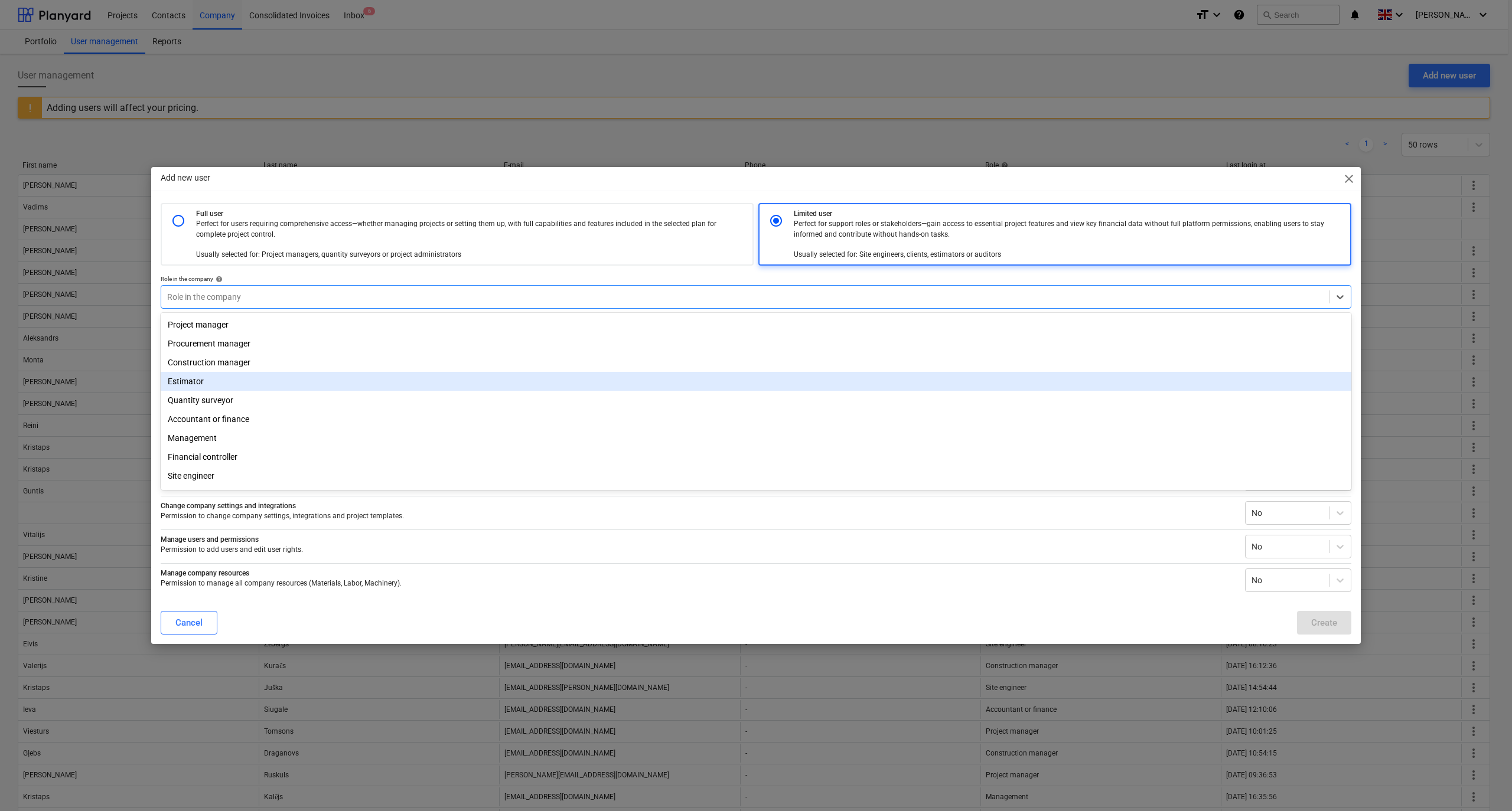
click at [180, 381] on div "Estimator" at bounding box center [756, 381] width 1191 height 19
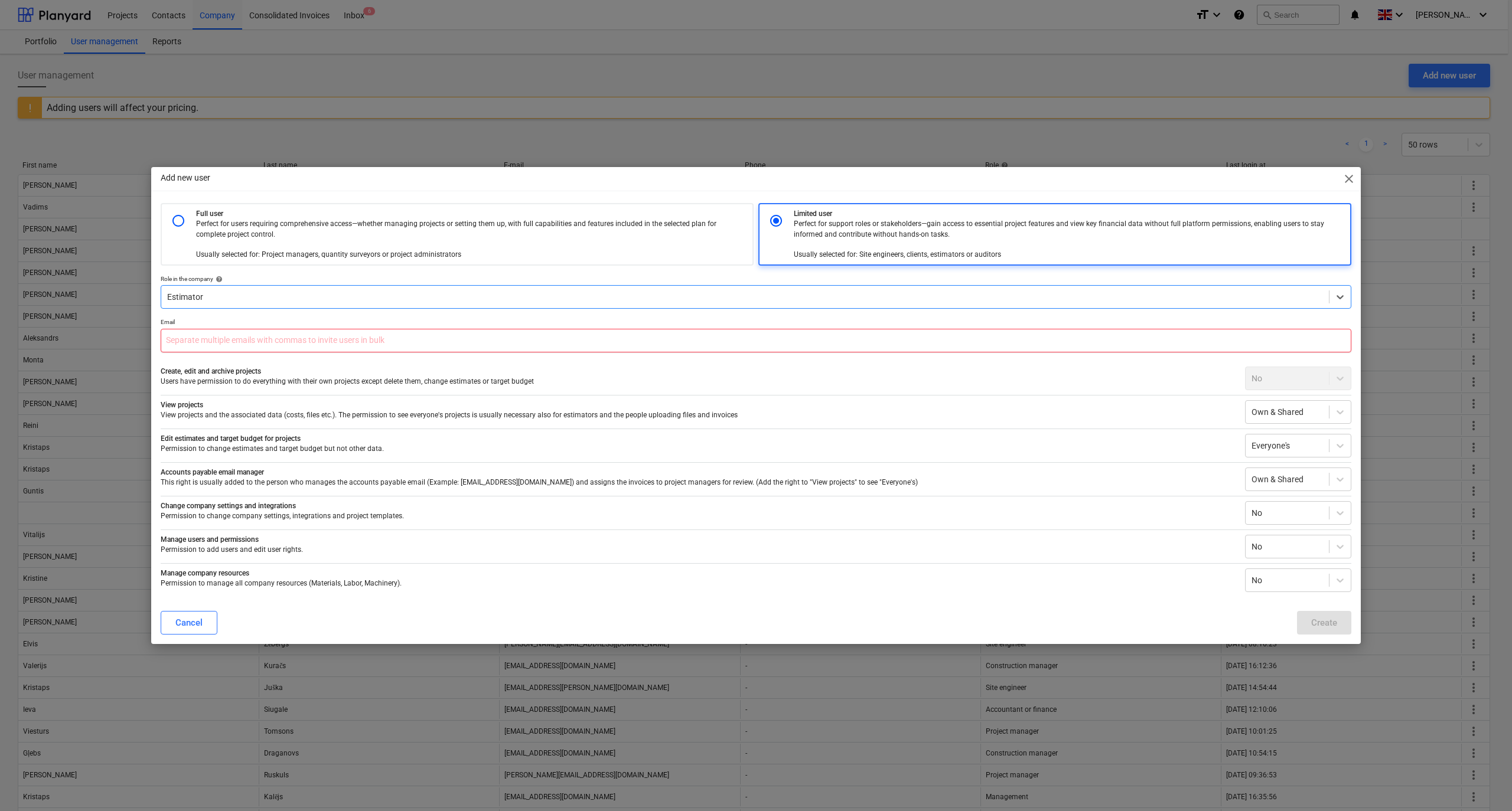
click at [182, 339] on input "text" at bounding box center [756, 341] width 1191 height 23
type input "[PERSON_NAME][EMAIL_ADDRESS][DOMAIN_NAME]"
click at [1322, 620] on div "Create" at bounding box center [1324, 622] width 26 height 15
click at [1322, 622] on div "Create" at bounding box center [1324, 622] width 26 height 15
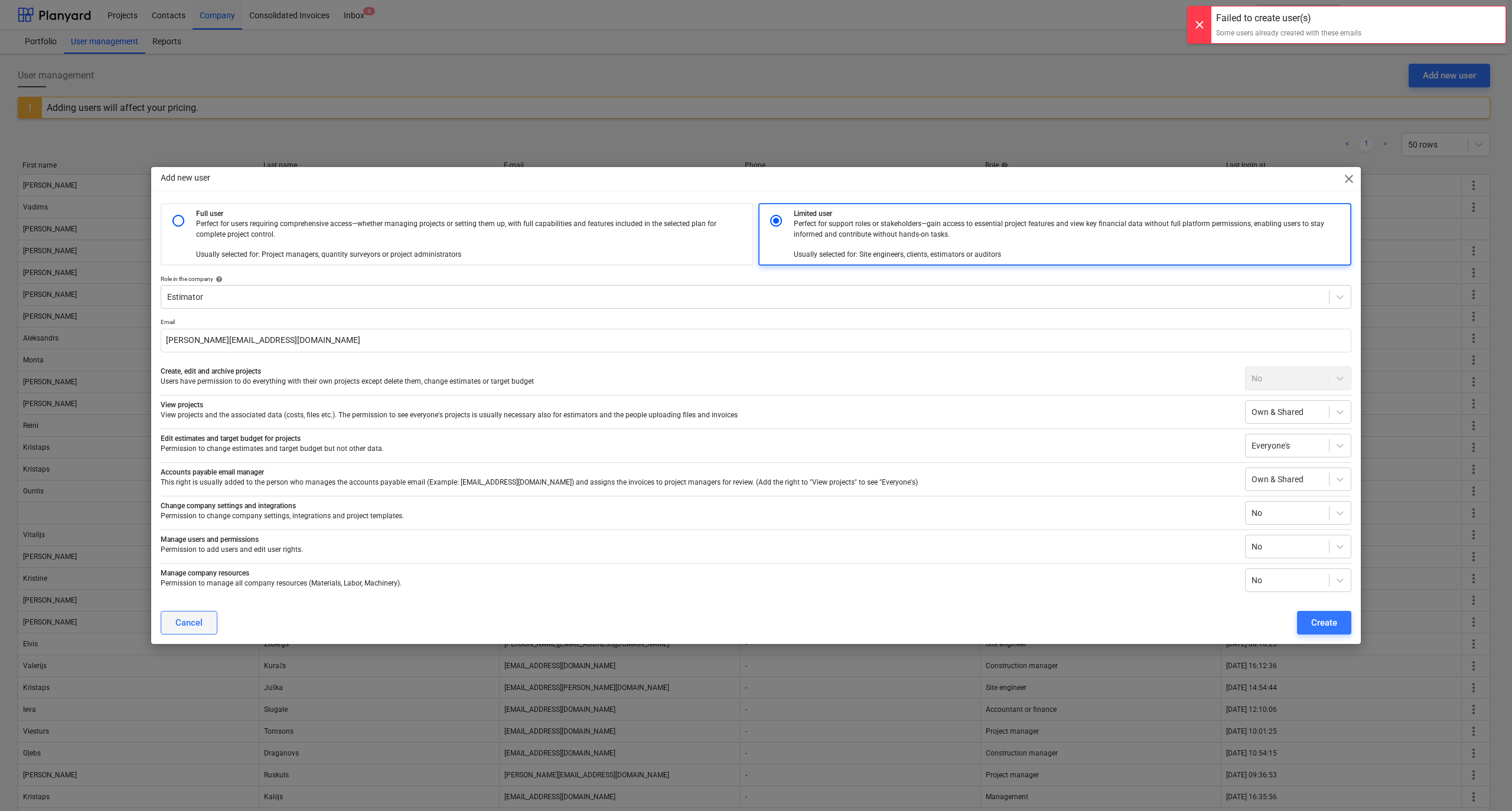
click at [181, 622] on div "Cancel" at bounding box center [189, 622] width 27 height 15
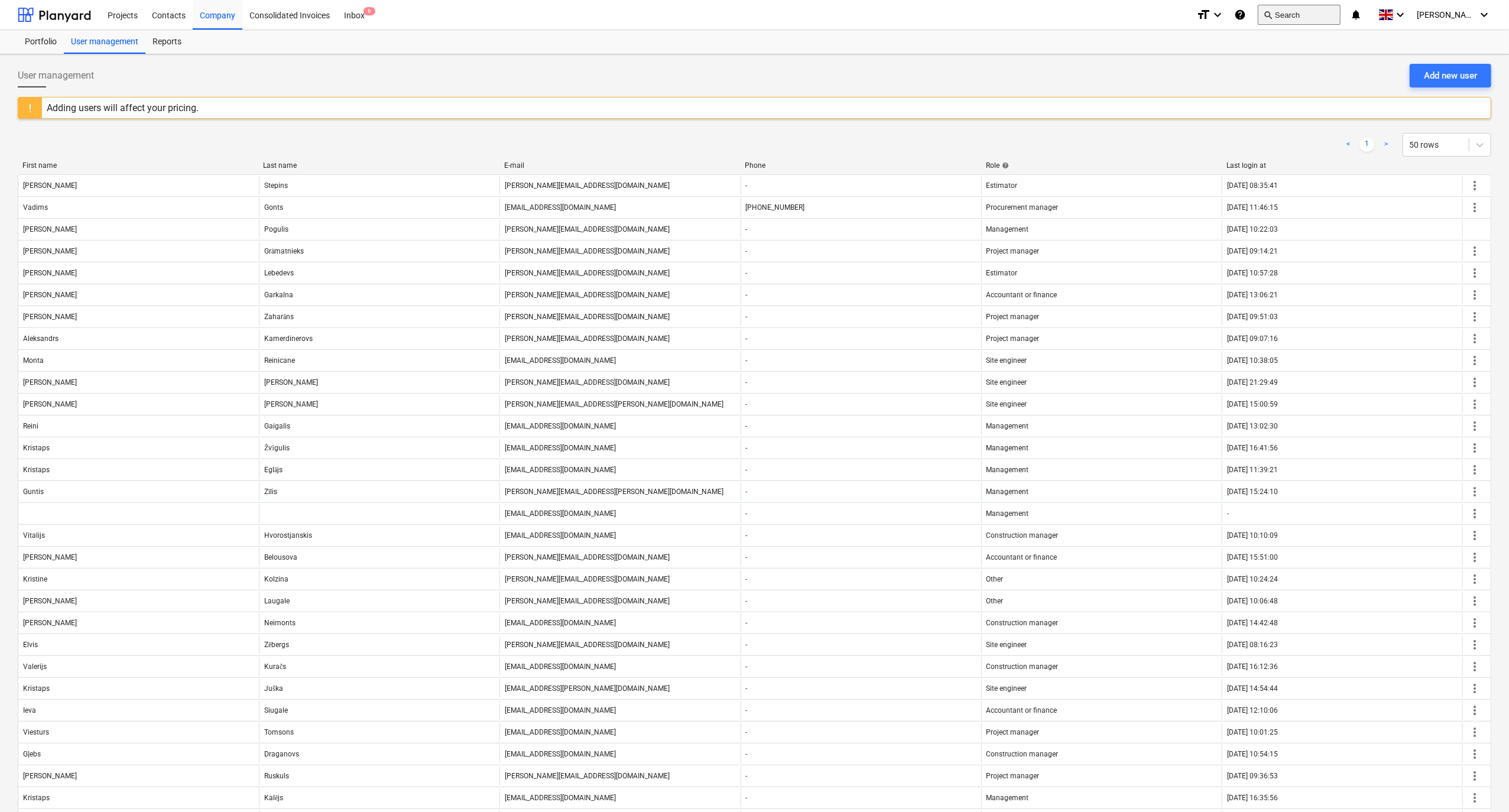
click at [1329, 12] on button "search Search" at bounding box center [1299, 15] width 82 height 20
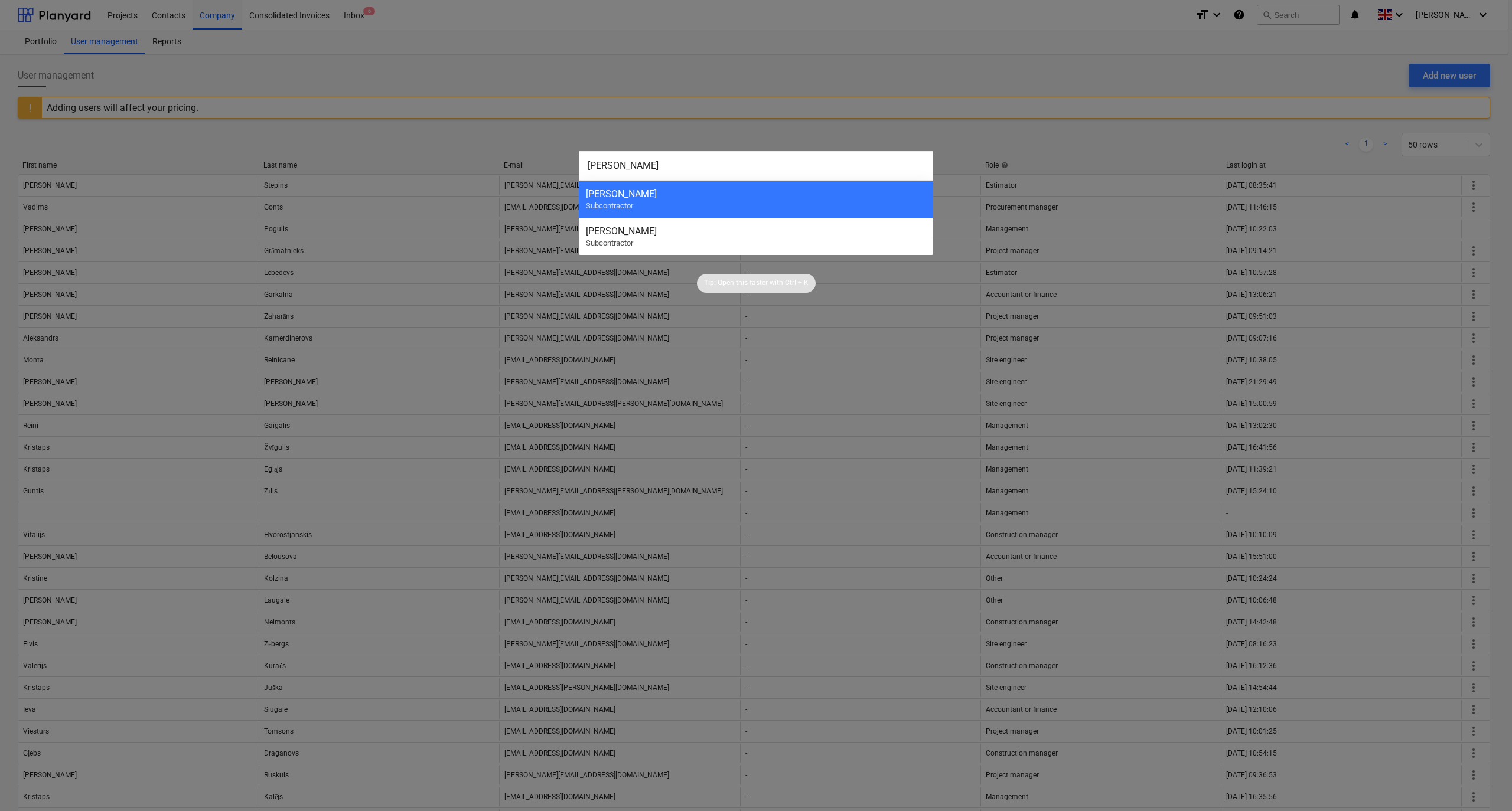
type input "[PERSON_NAME]"
click at [790, 409] on div at bounding box center [756, 405] width 1512 height 811
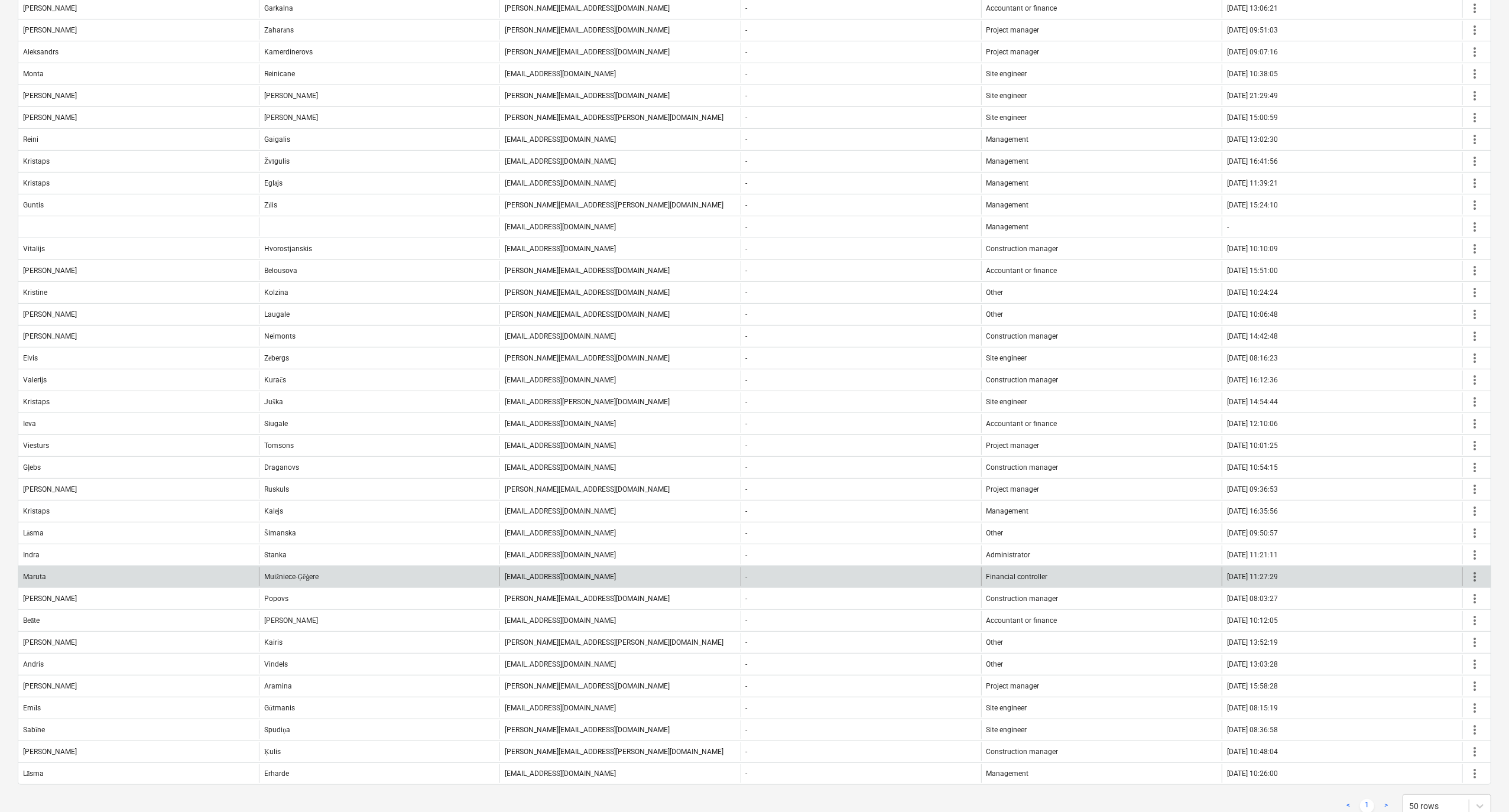
scroll to position [324, 0]
